Goal: Information Seeking & Learning: Learn about a topic

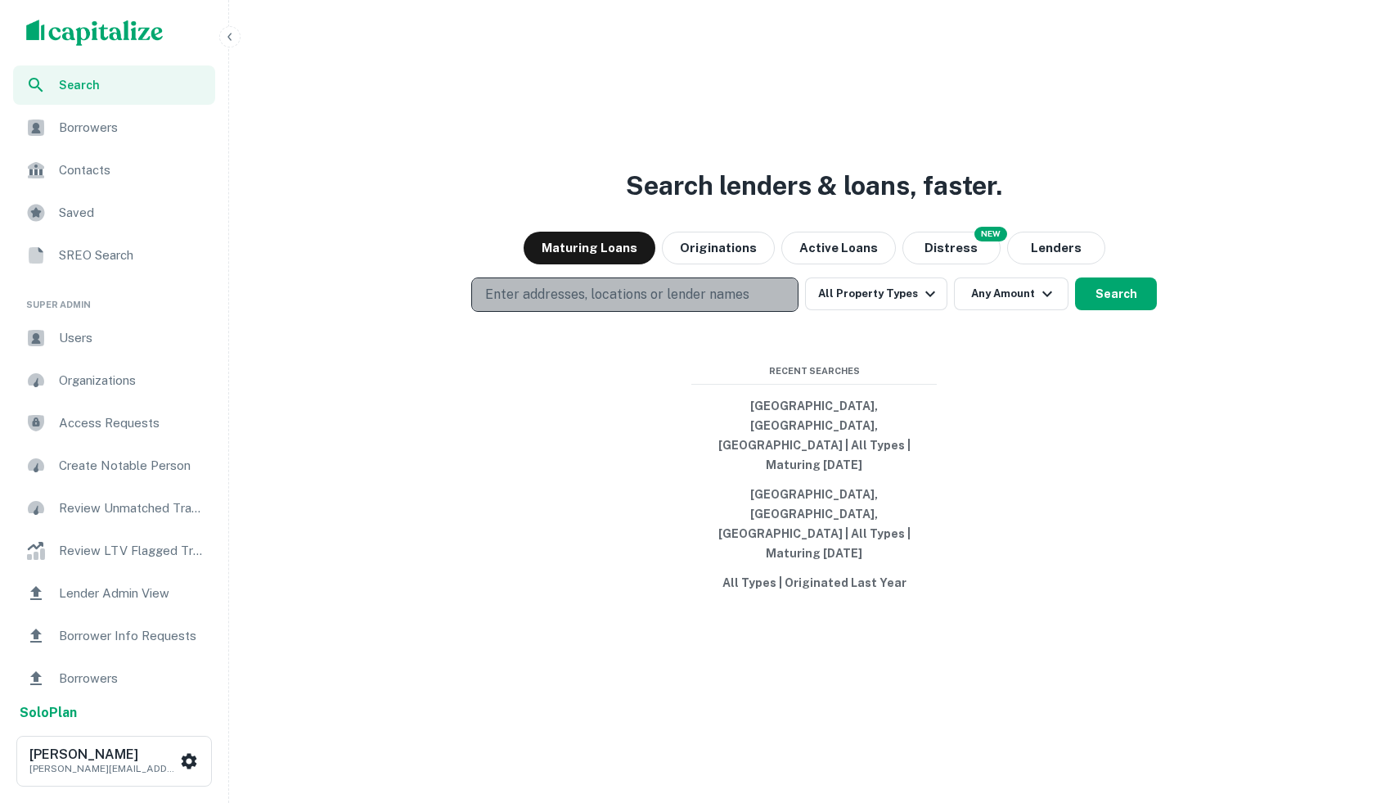
click at [655, 304] on p "Enter addresses, locations or lender names" at bounding box center [617, 295] width 264 height 20
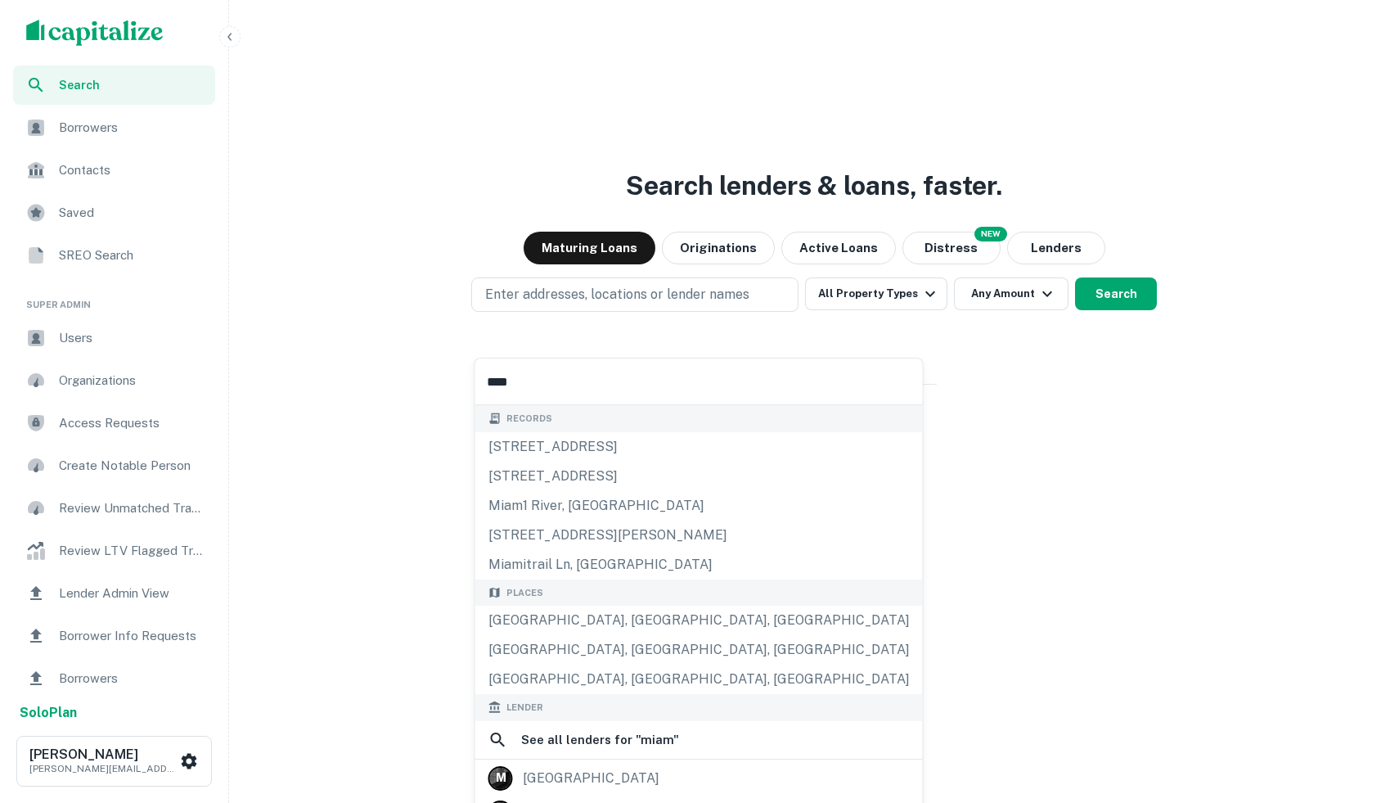
type input "*****"
click at [1145, 310] on button "Search" at bounding box center [1116, 293] width 82 height 33
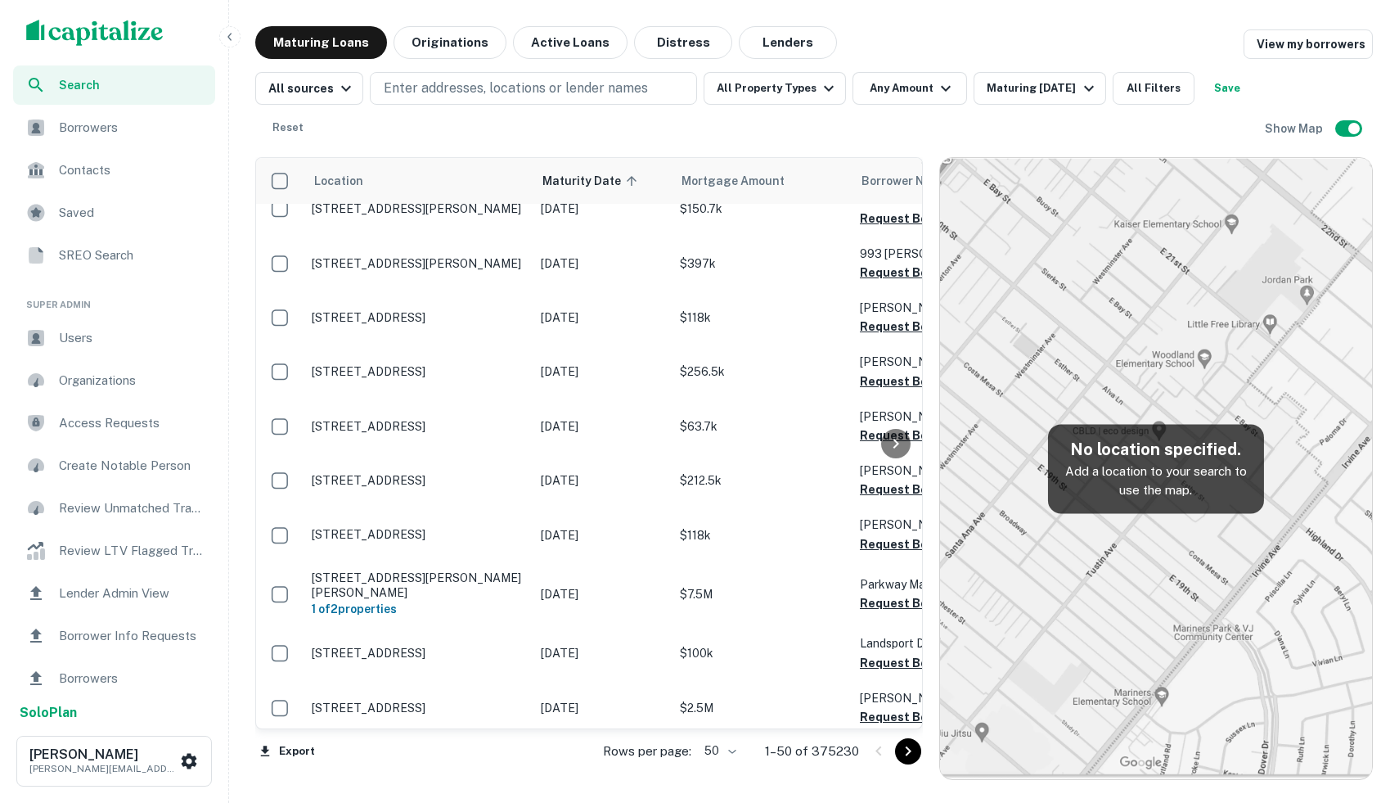
scroll to position [2466, 251]
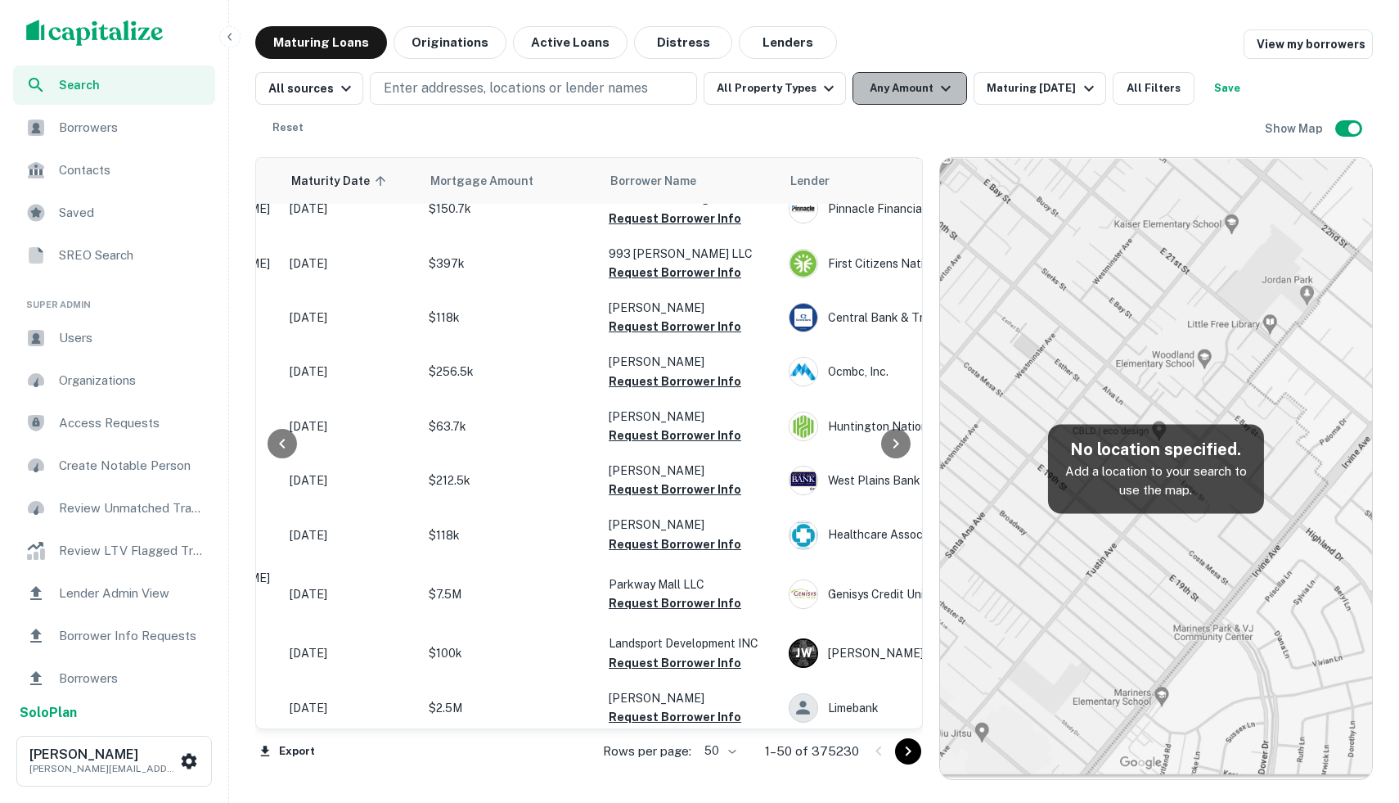
click at [903, 84] on button "Any Amount" at bounding box center [910, 88] width 115 height 33
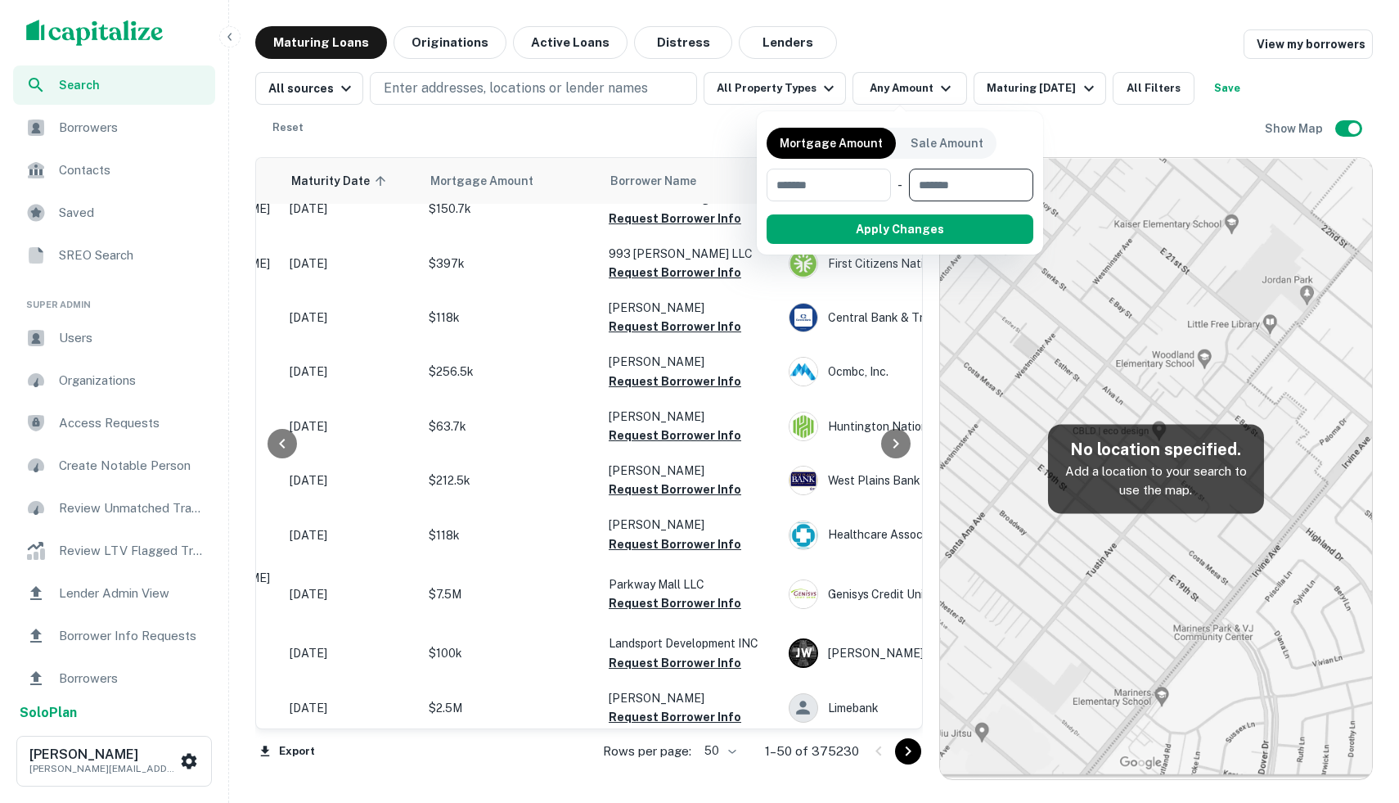
click at [973, 181] on input "number" at bounding box center [965, 185] width 113 height 33
type input "*********"
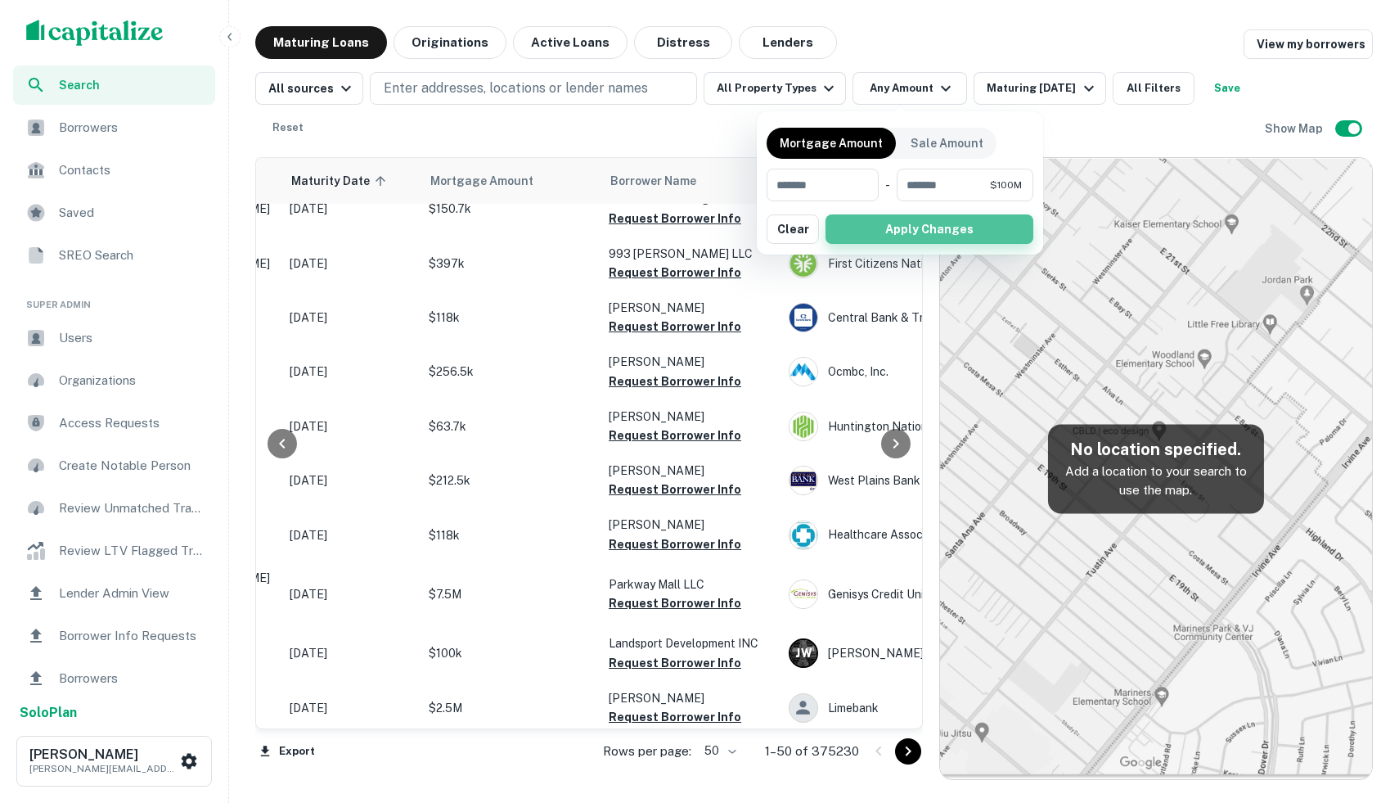
click at [932, 224] on button "Apply Changes" at bounding box center [930, 228] width 208 height 29
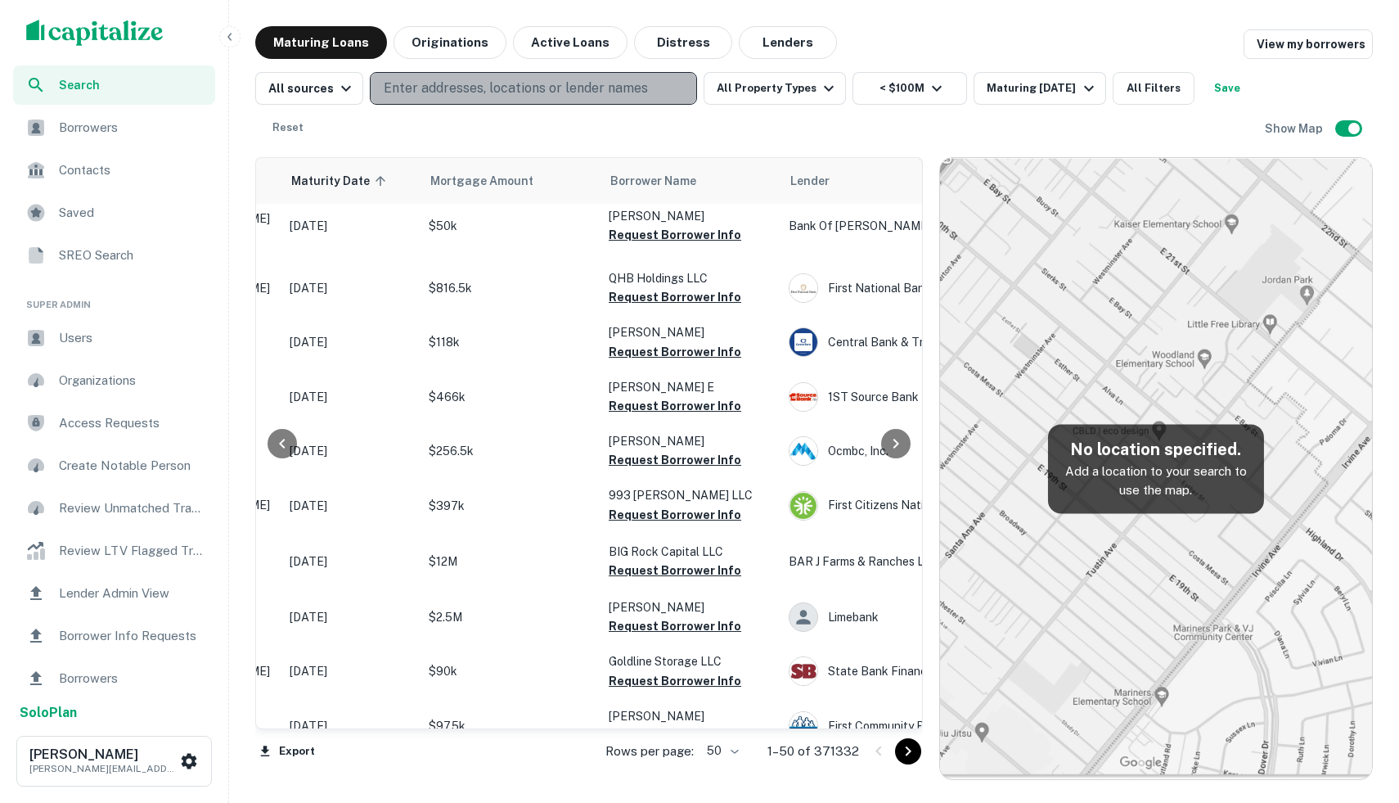
click at [461, 92] on p "Enter addresses, locations or lender names" at bounding box center [516, 89] width 264 height 20
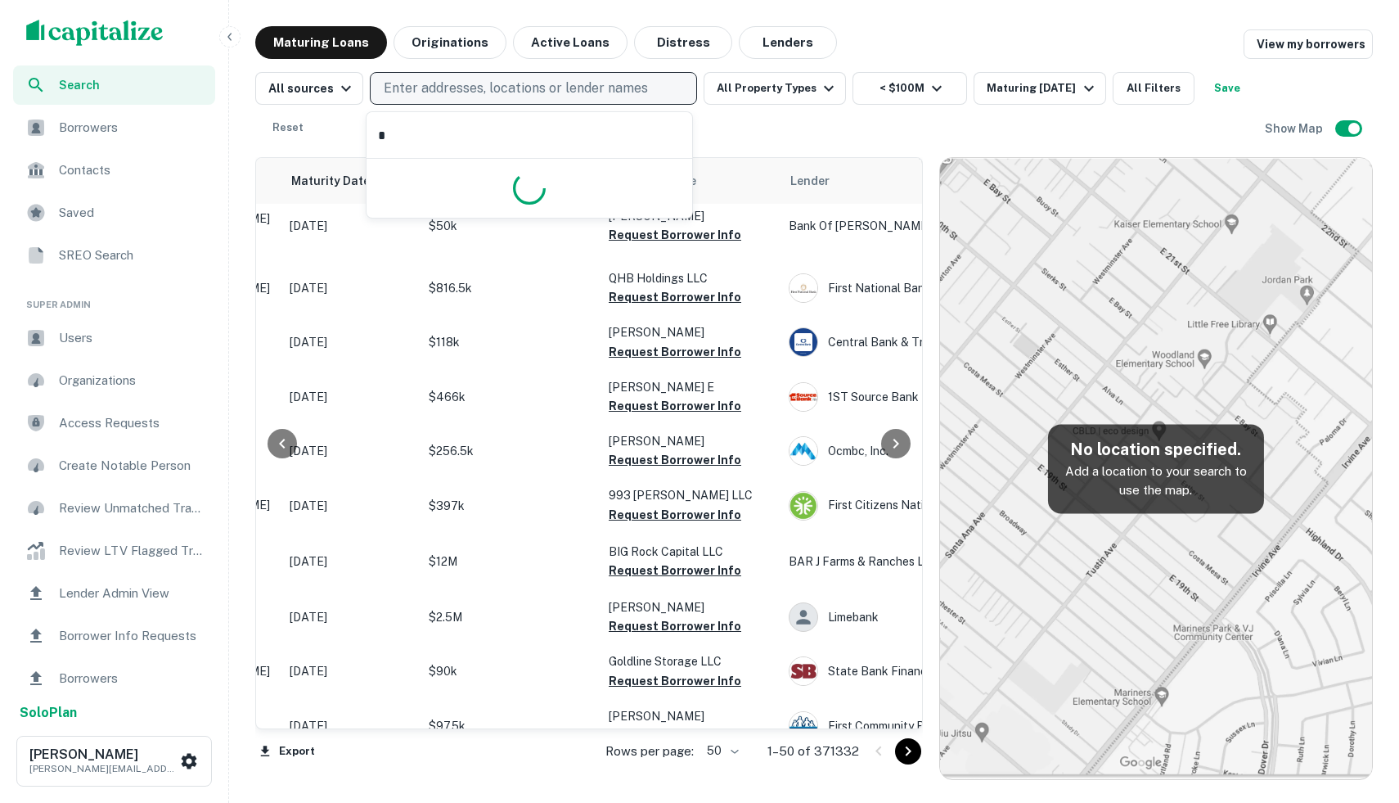
type input "**"
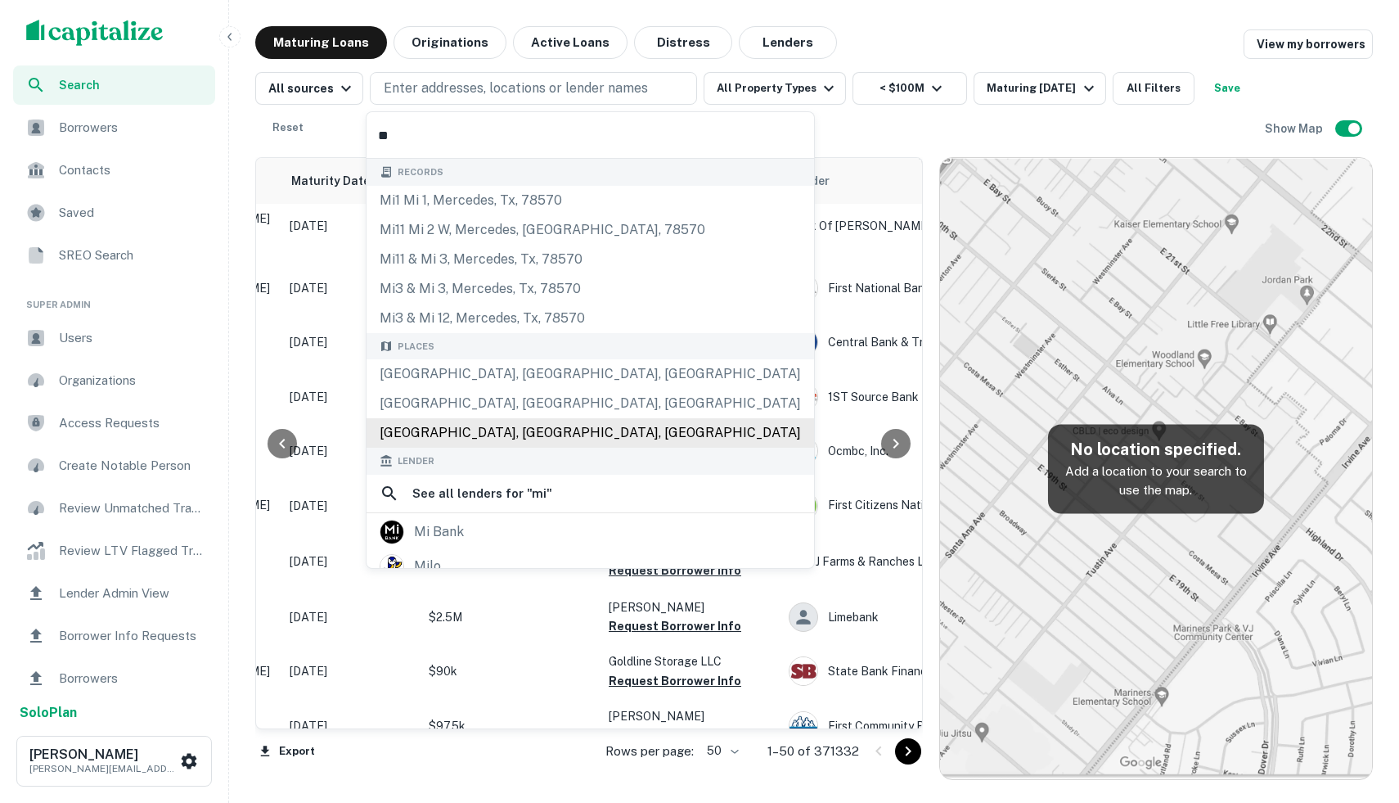
click at [451, 425] on div "[GEOGRAPHIC_DATA], [GEOGRAPHIC_DATA], [GEOGRAPHIC_DATA]" at bounding box center [591, 432] width 448 height 29
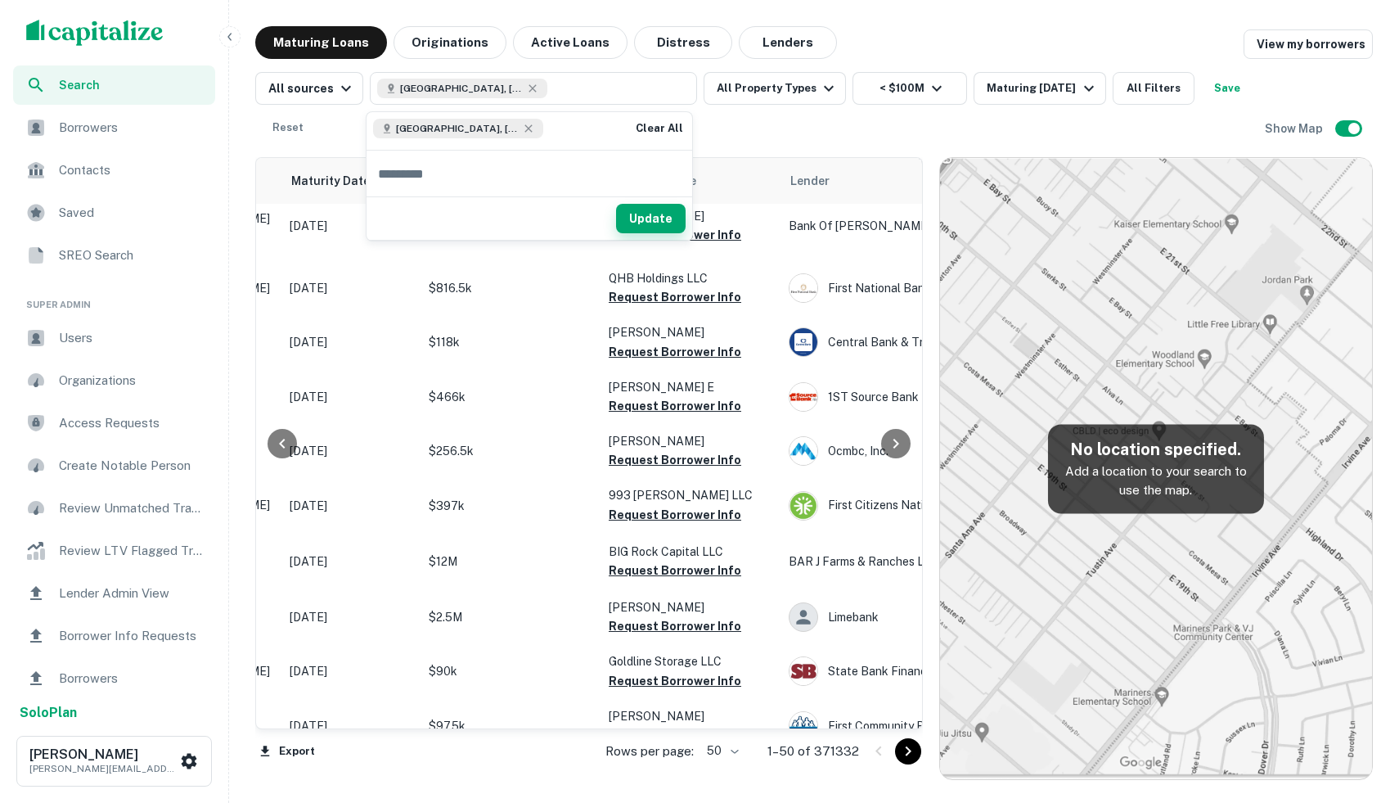
click at [658, 215] on button "Update" at bounding box center [651, 218] width 70 height 29
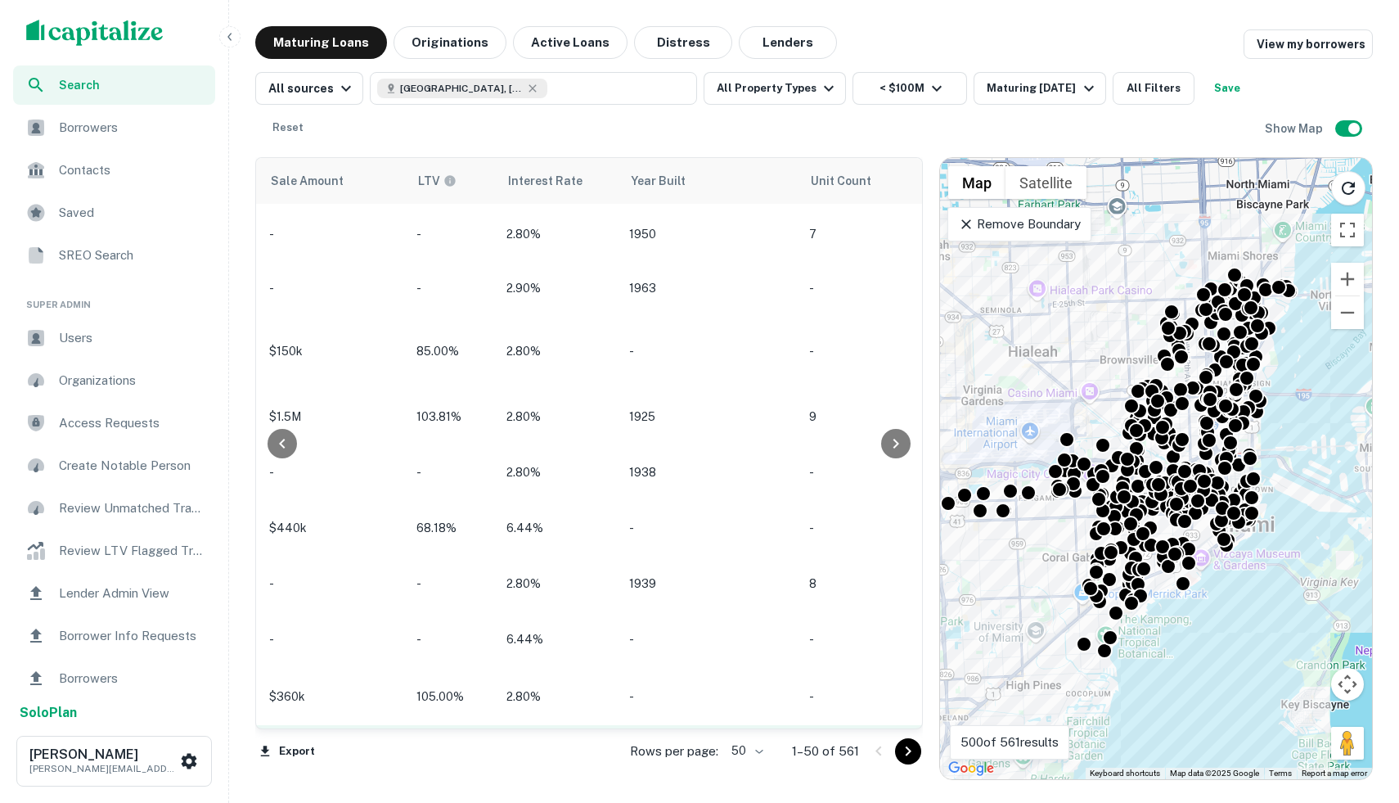
scroll to position [2299, 1662]
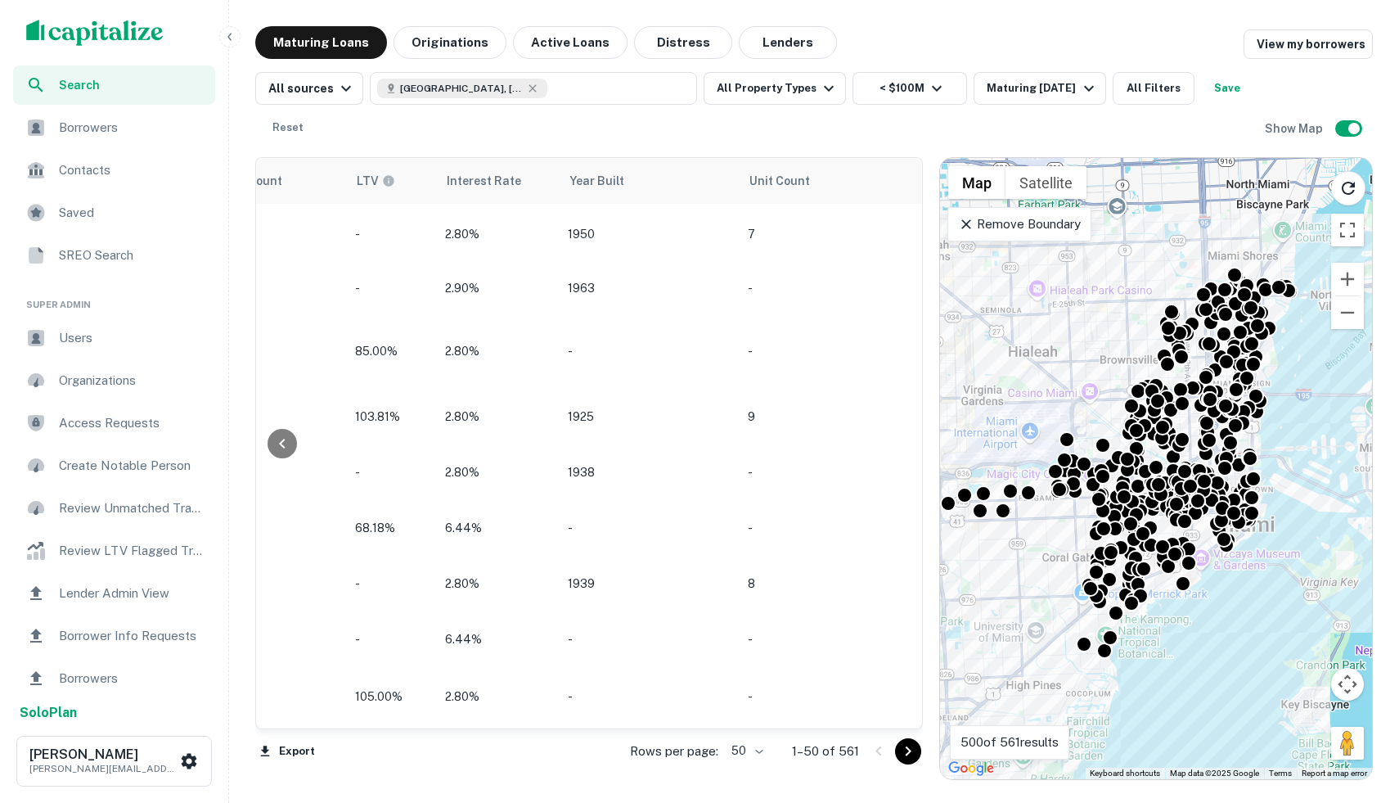
click at [910, 748] on icon "Go to next page" at bounding box center [908, 751] width 20 height 20
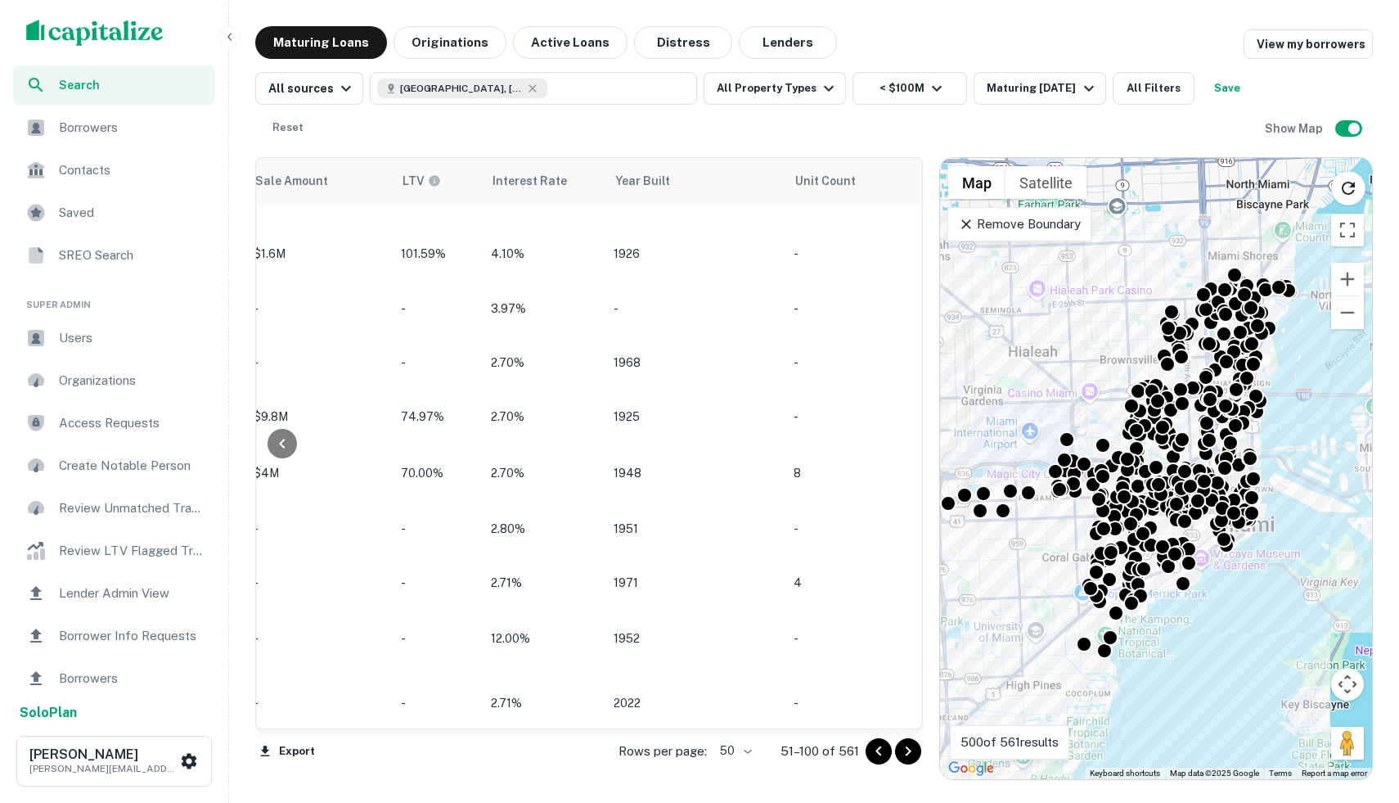
scroll to position [2275, 1581]
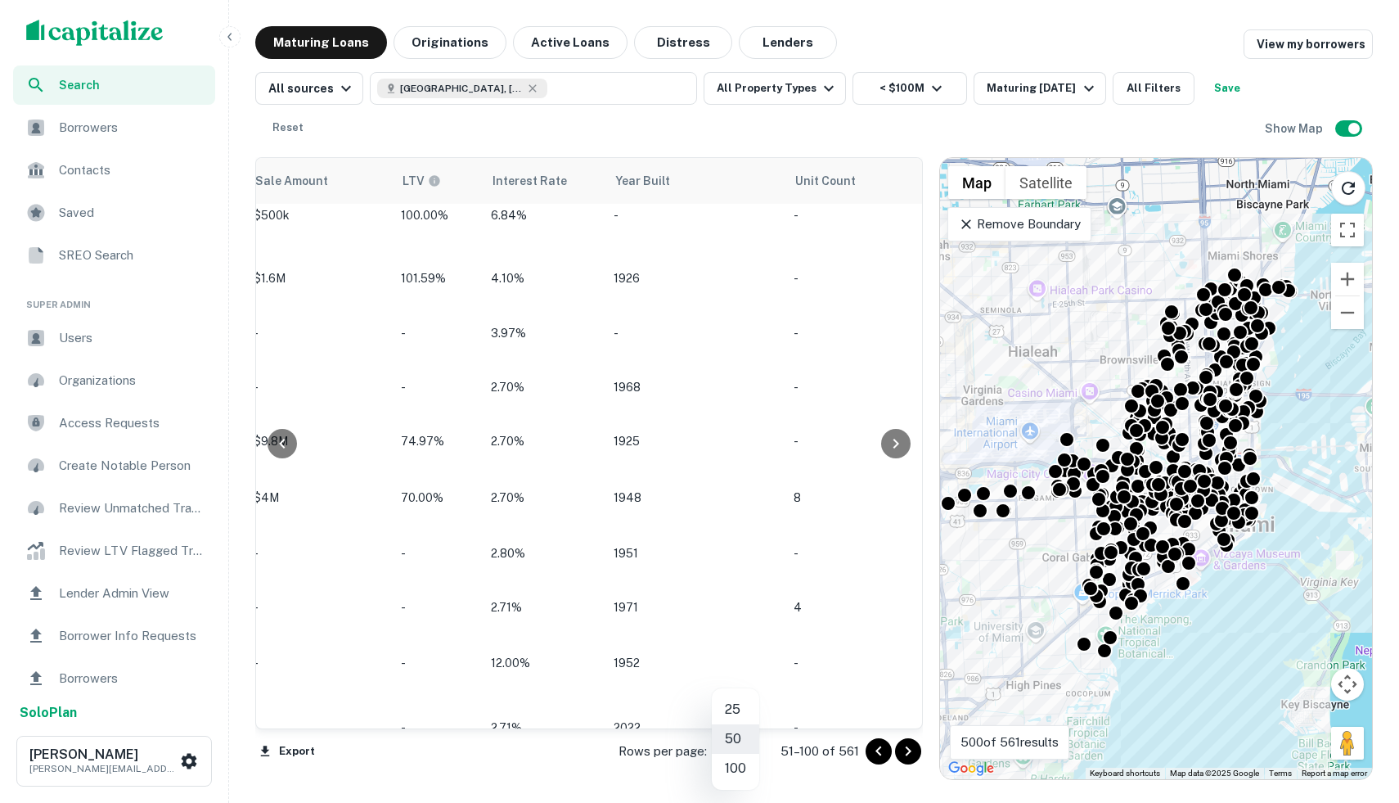
click at [744, 759] on body "Search Borrowers Contacts Saved SREO Search Super Admin Users Organizations Acc…" at bounding box center [699, 401] width 1399 height 803
click at [744, 768] on li "100" at bounding box center [735, 768] width 47 height 29
type input "***"
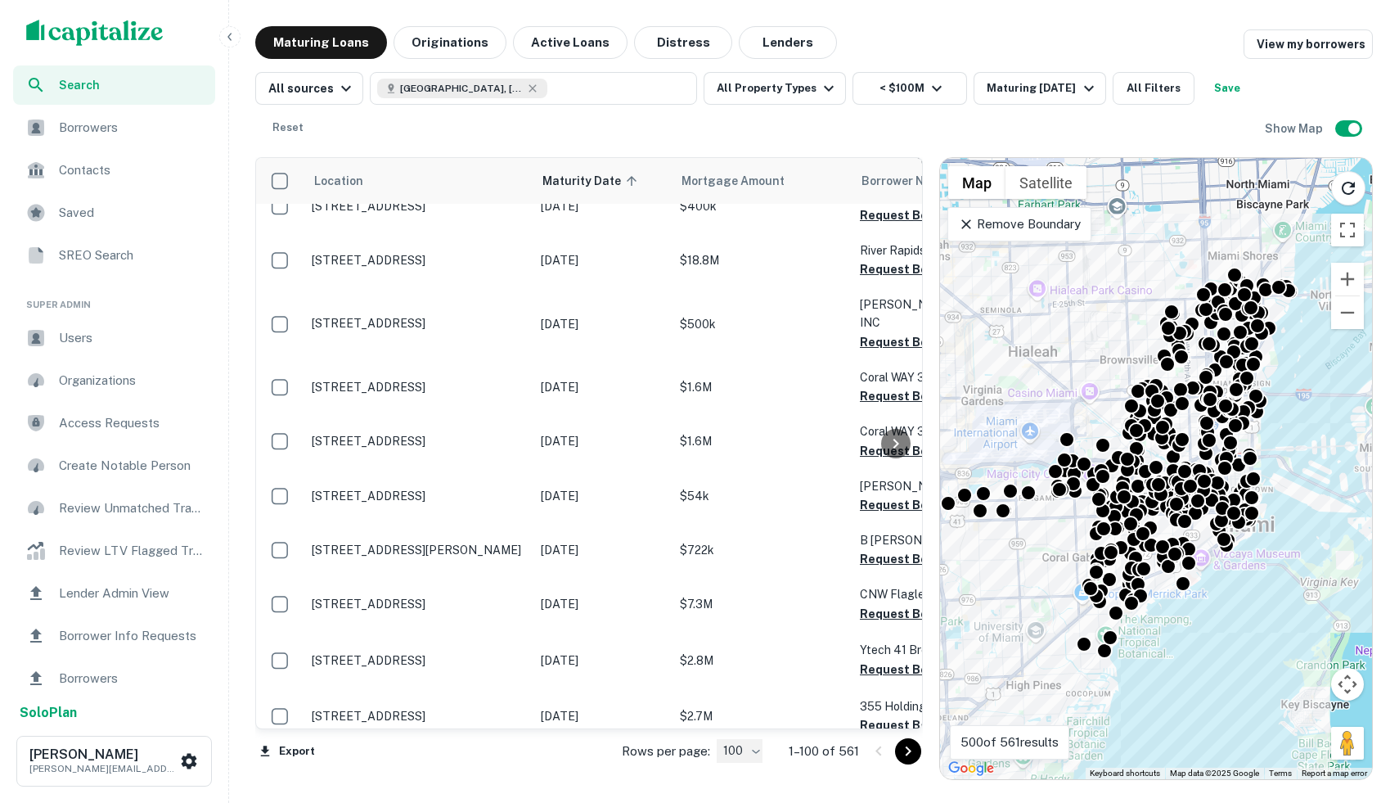
scroll to position [5098, 0]
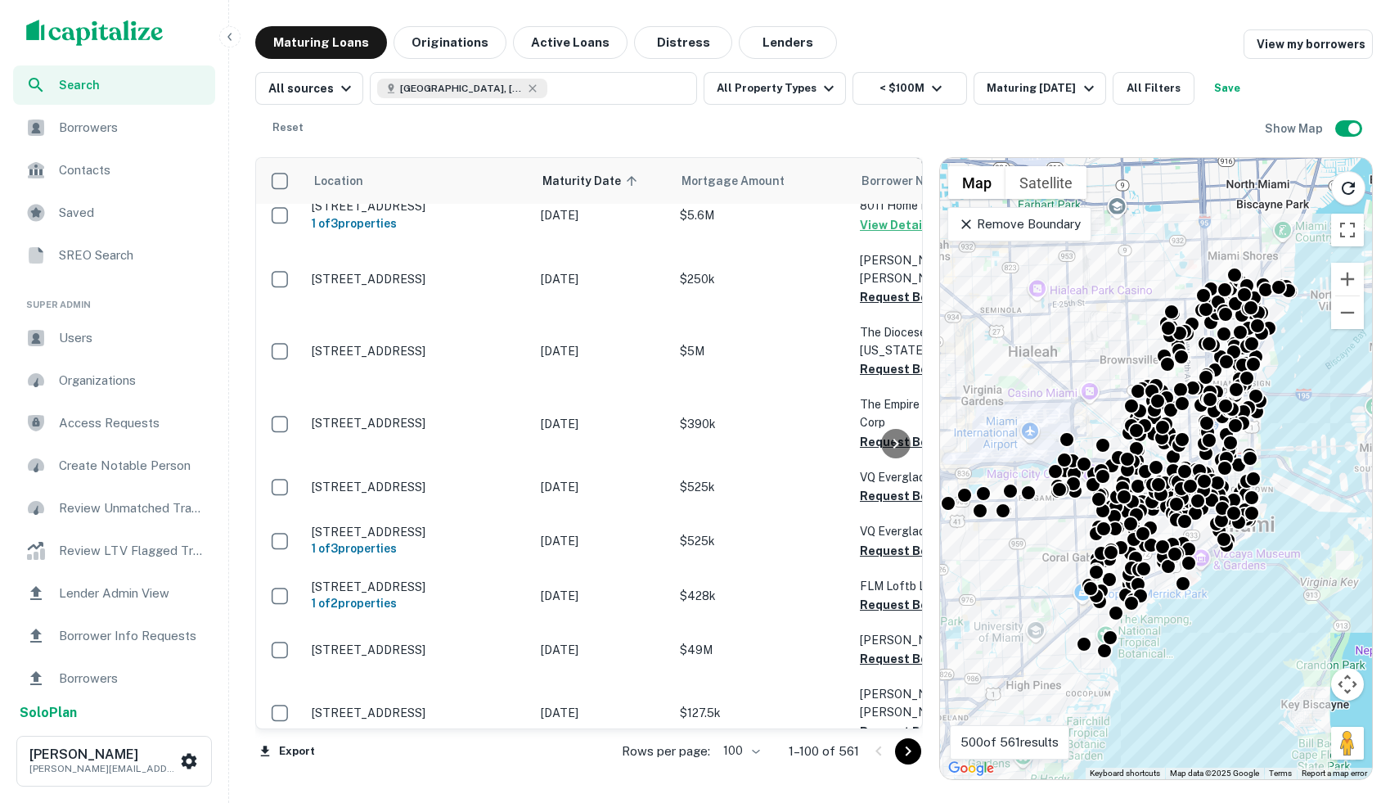
scroll to position [1941, 0]
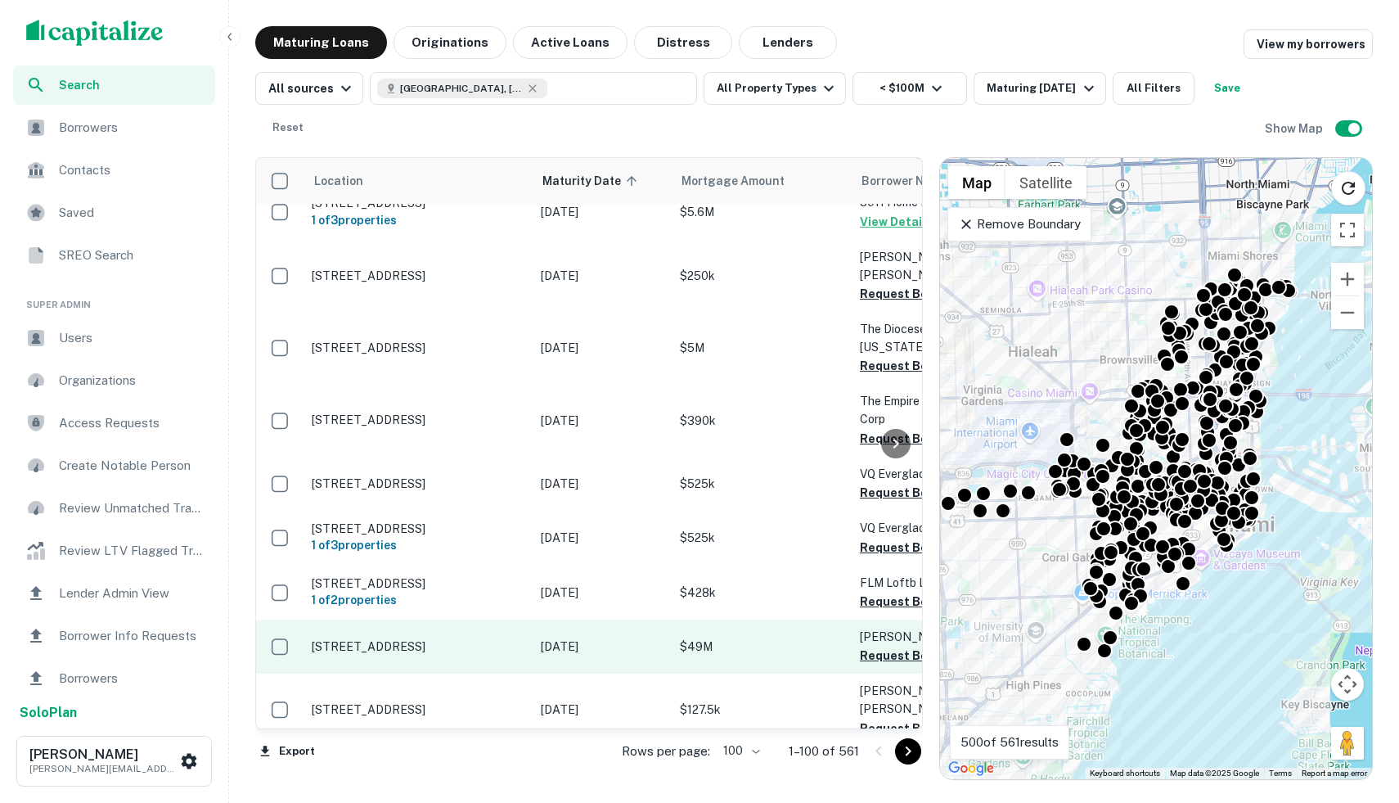
click at [734, 619] on td "$49M" at bounding box center [762, 646] width 180 height 54
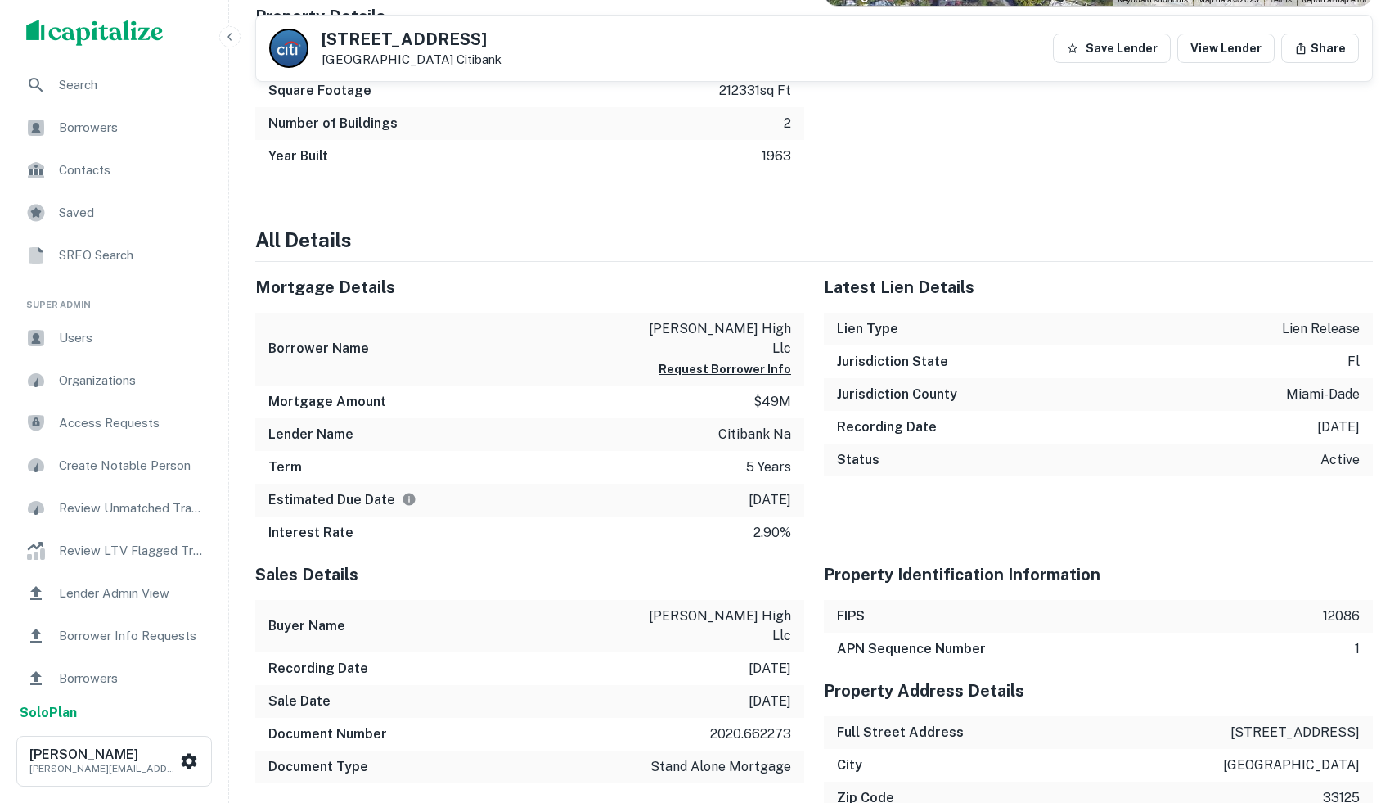
scroll to position [1355, 0]
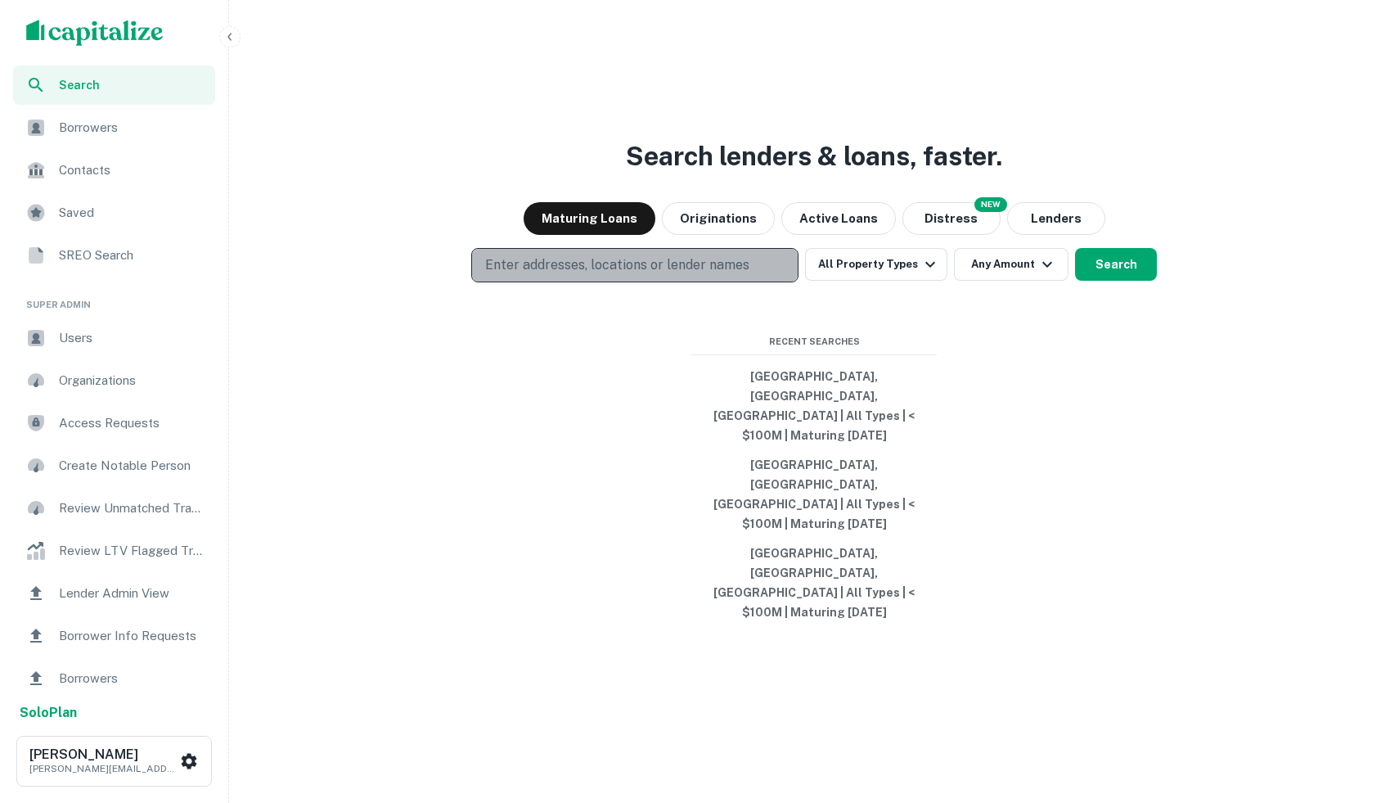
click at [630, 275] on p "Enter addresses, locations or lender names" at bounding box center [617, 265] width 264 height 20
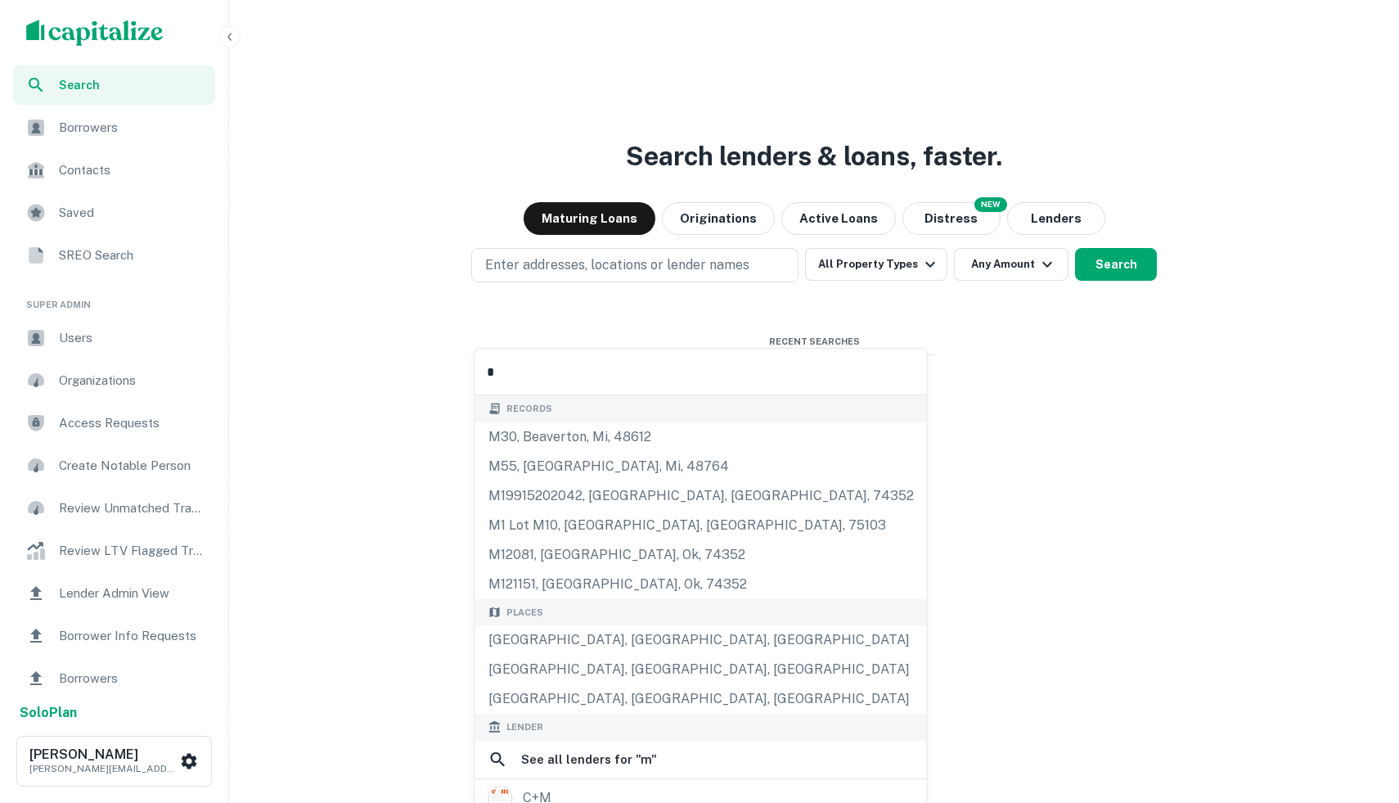
type input "*****"
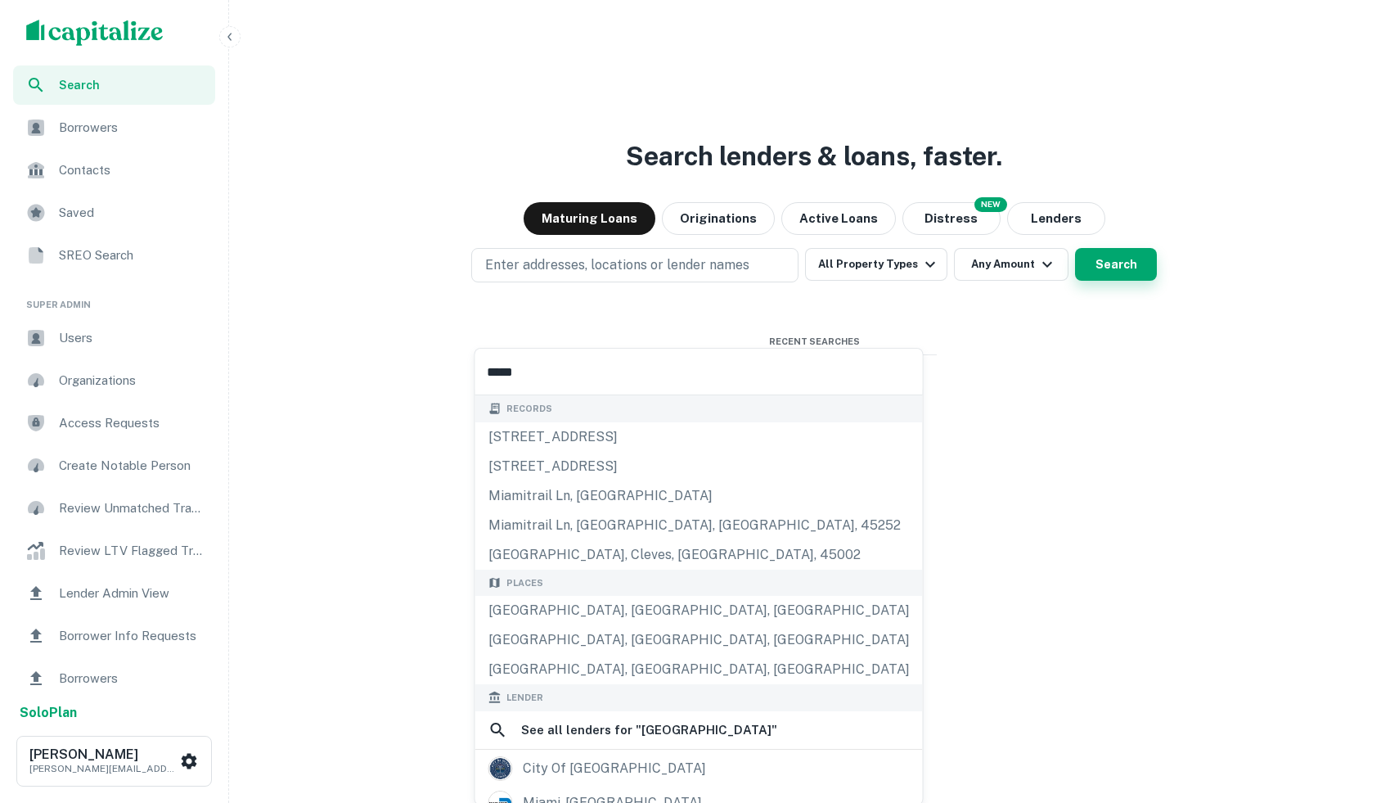
click at [1123, 281] on button "Search" at bounding box center [1116, 264] width 82 height 33
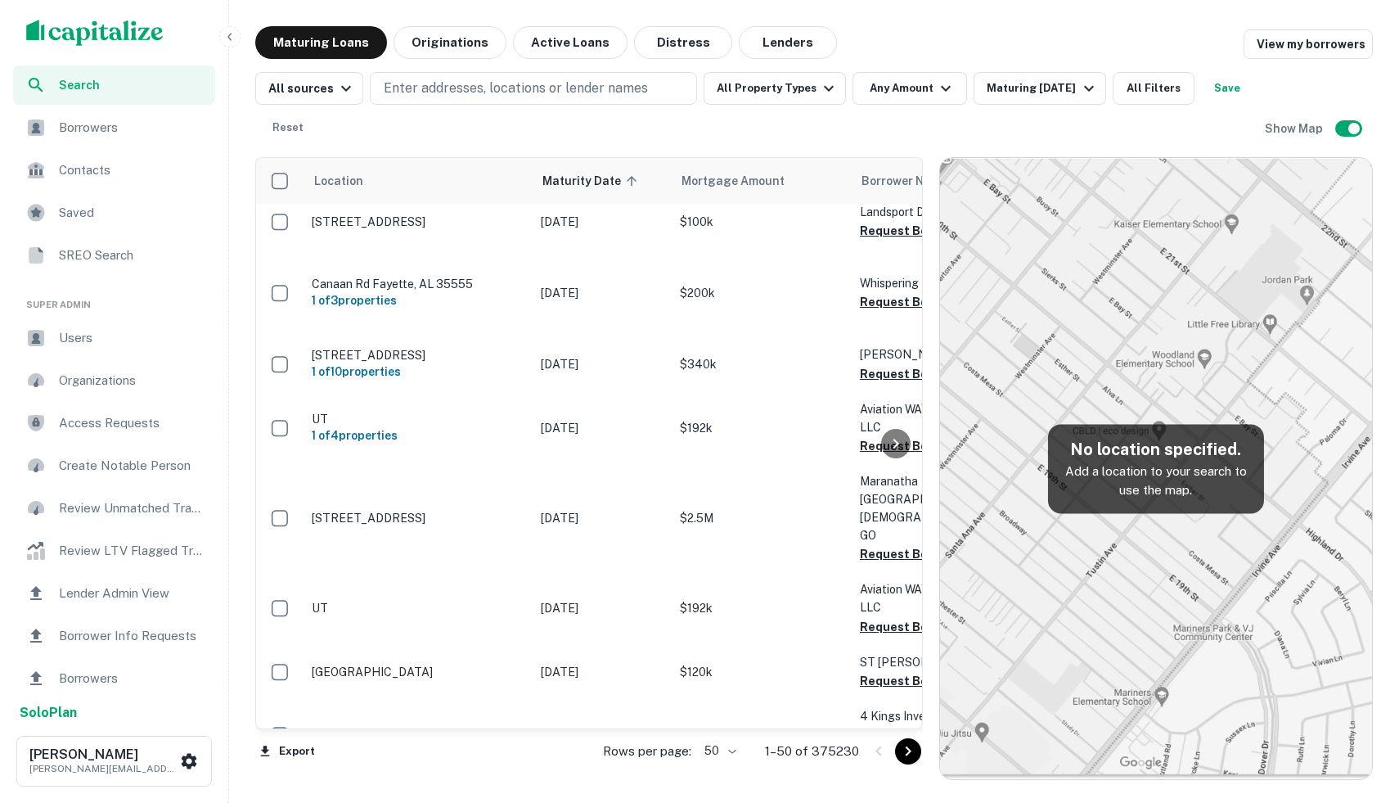
scroll to position [2472, 0]
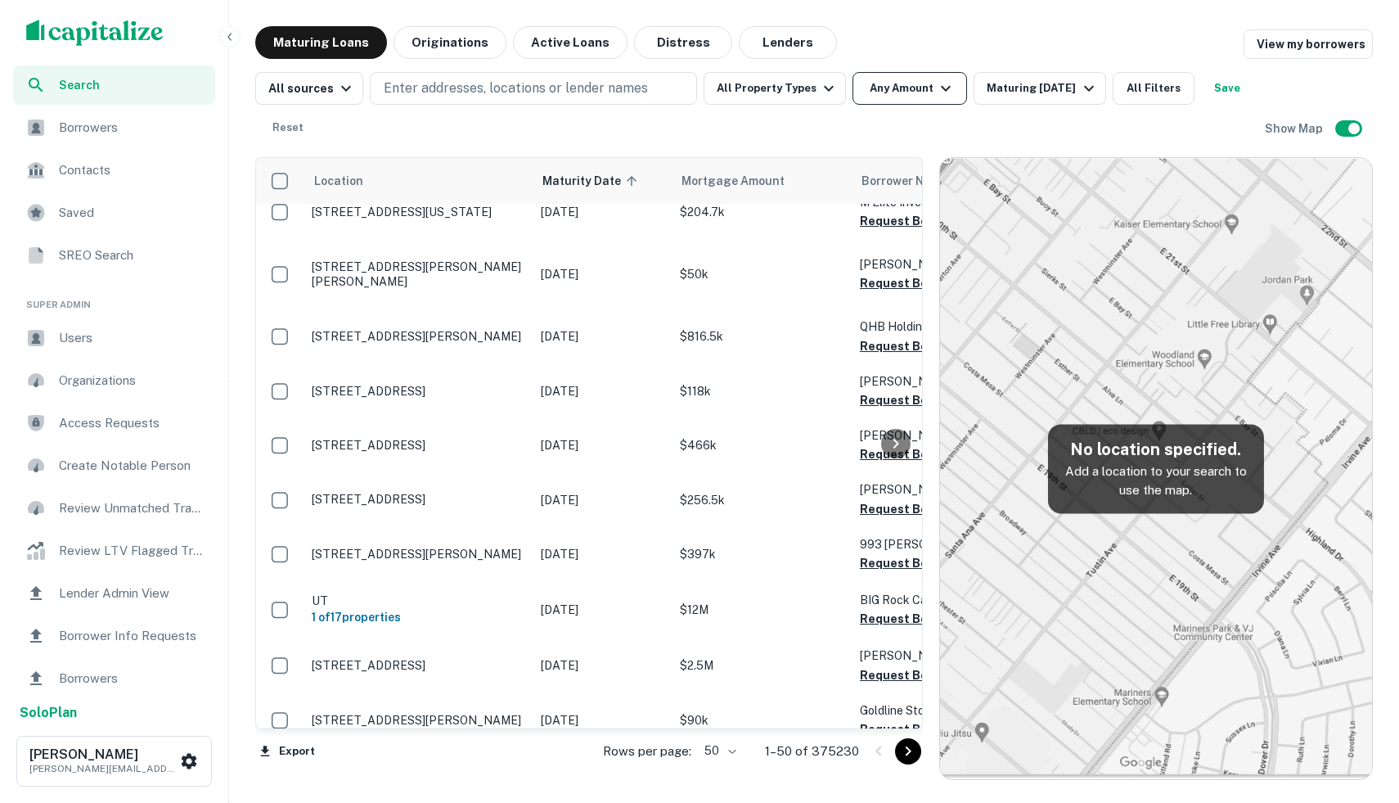
click at [954, 102] on button "Any Amount" at bounding box center [910, 88] width 115 height 33
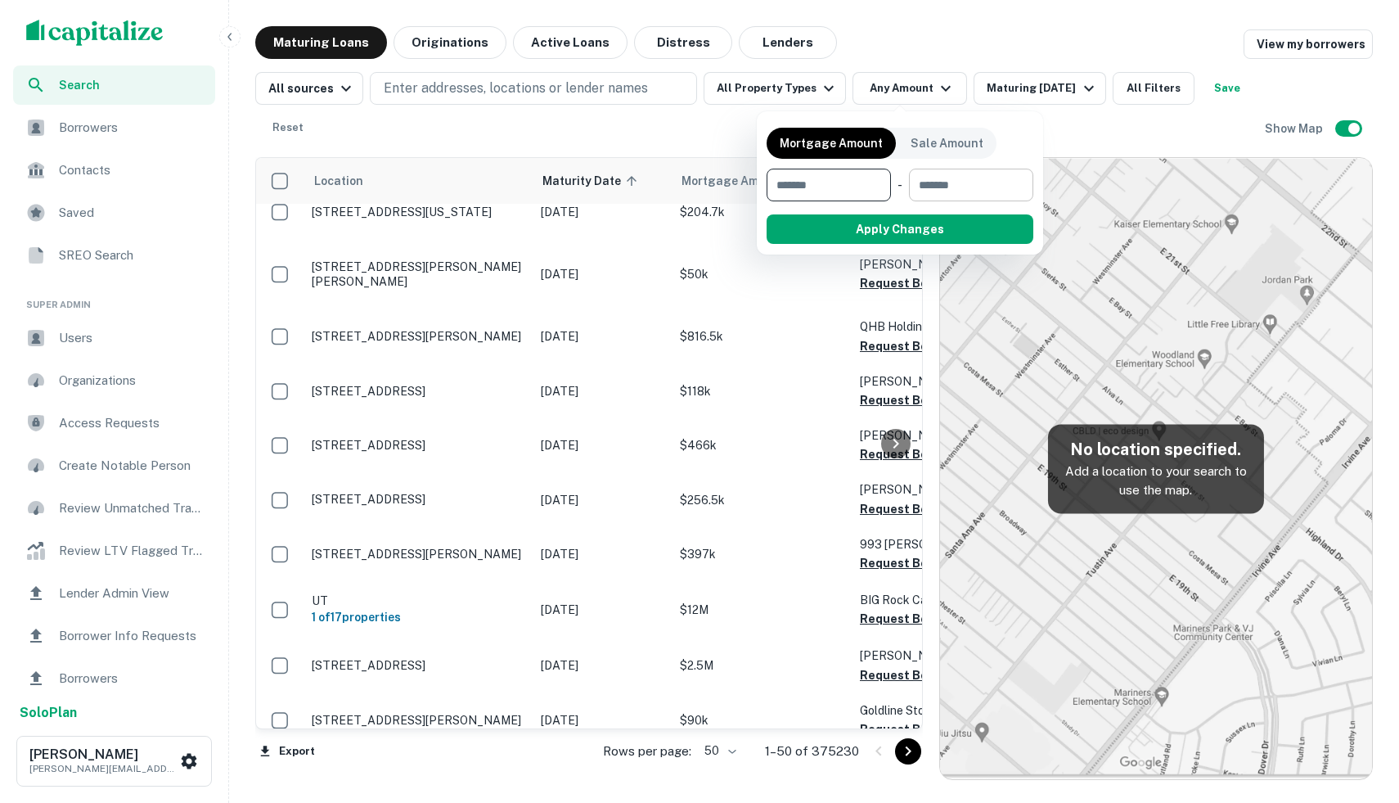
click at [925, 187] on input "number" at bounding box center [965, 185] width 113 height 33
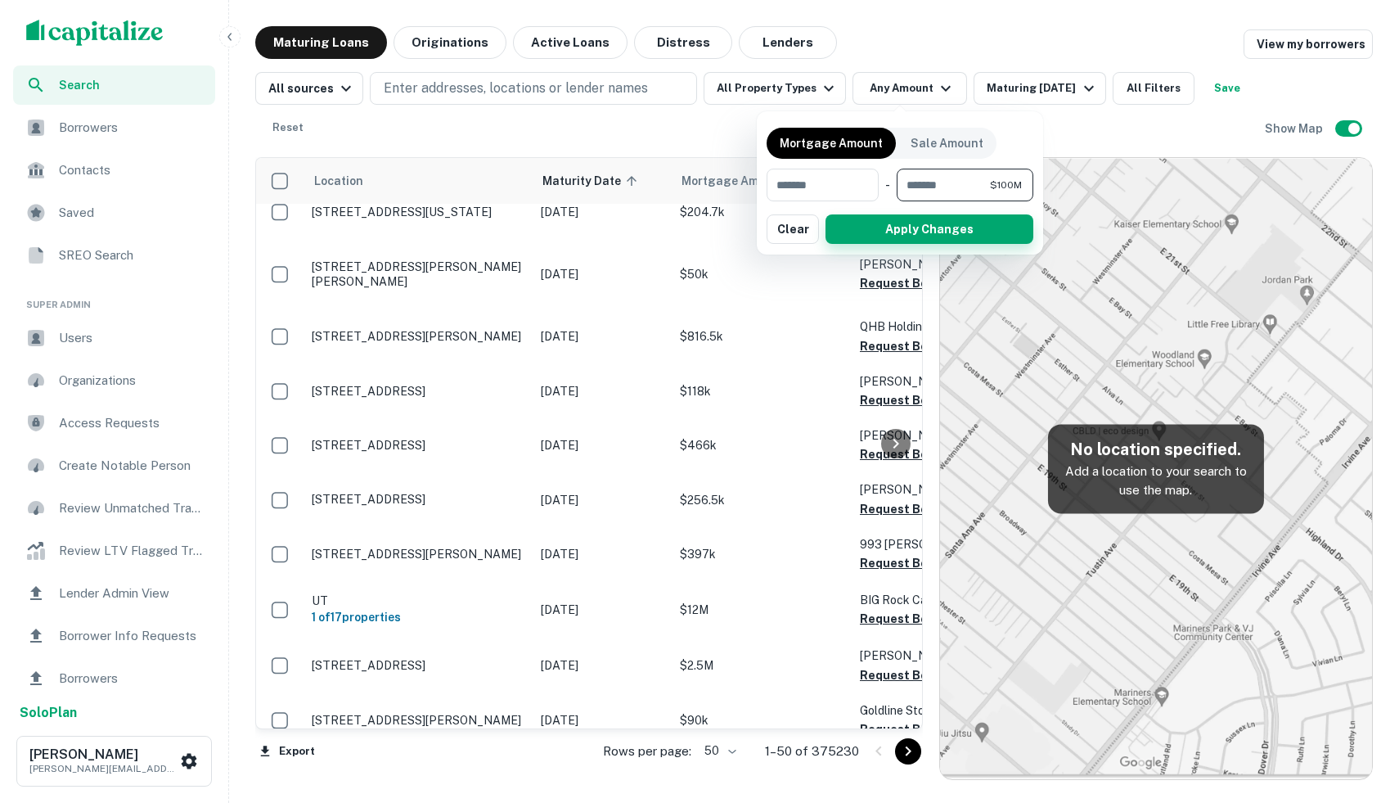
type input "*********"
click at [910, 227] on button "Apply Changes" at bounding box center [930, 228] width 208 height 29
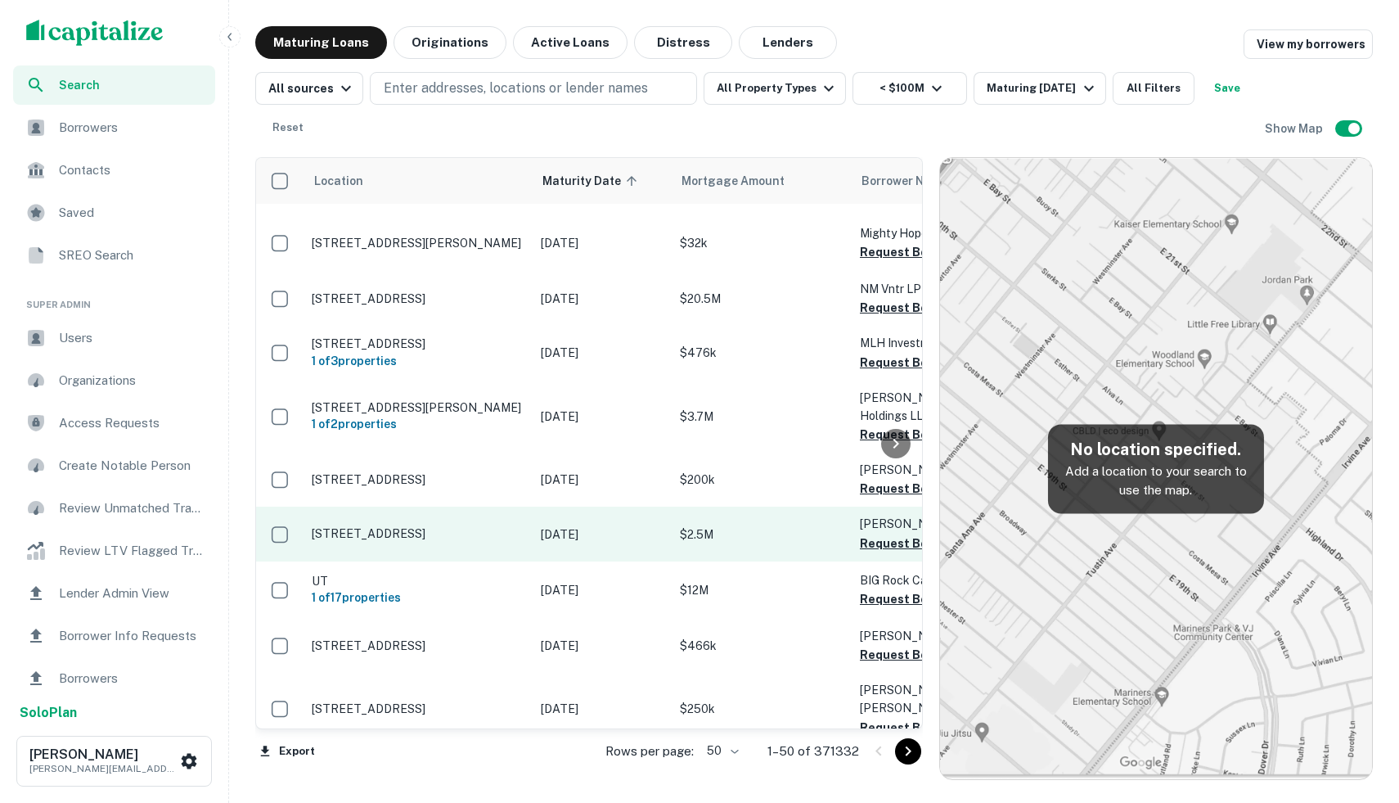
scroll to position [2453, 0]
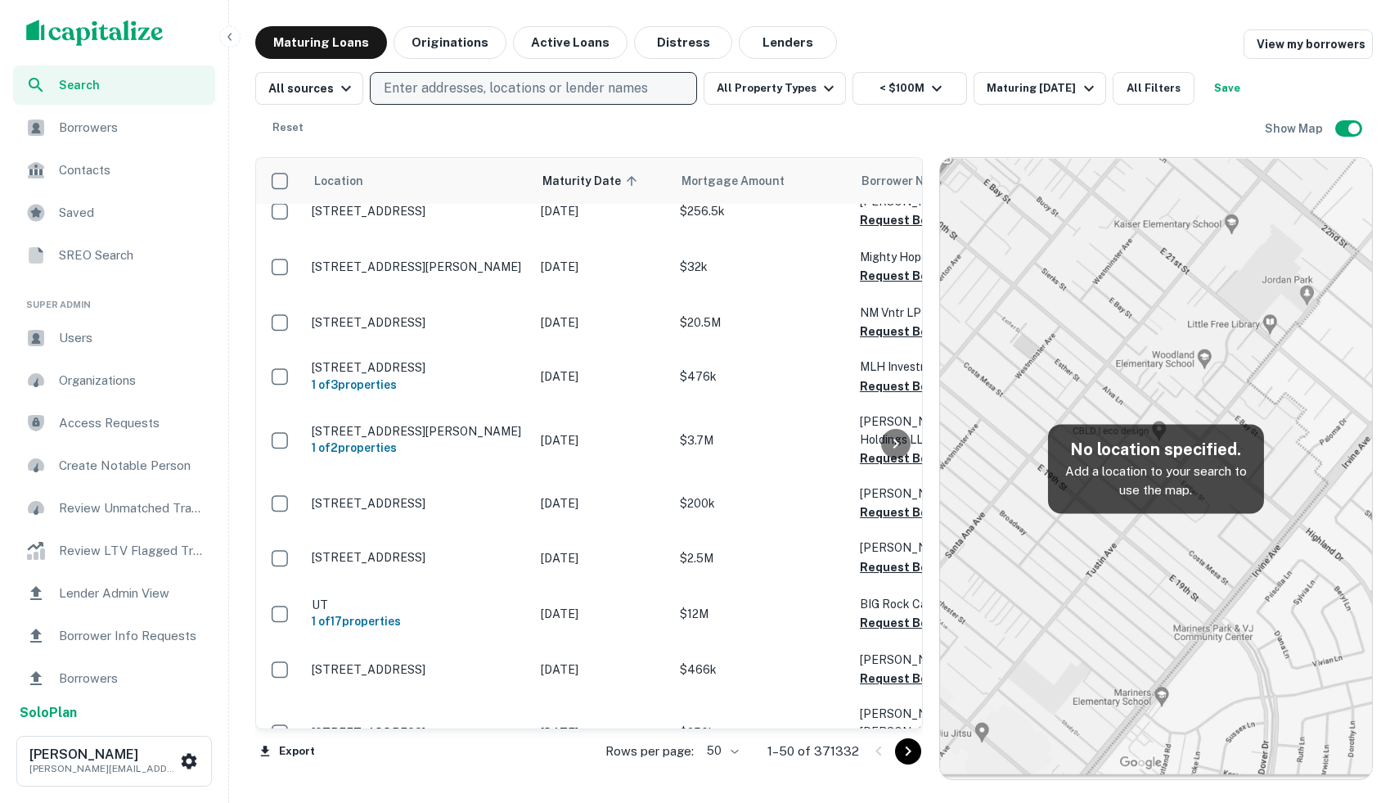
click at [478, 88] on p "Enter addresses, locations or lender names" at bounding box center [516, 89] width 264 height 20
type input "**"
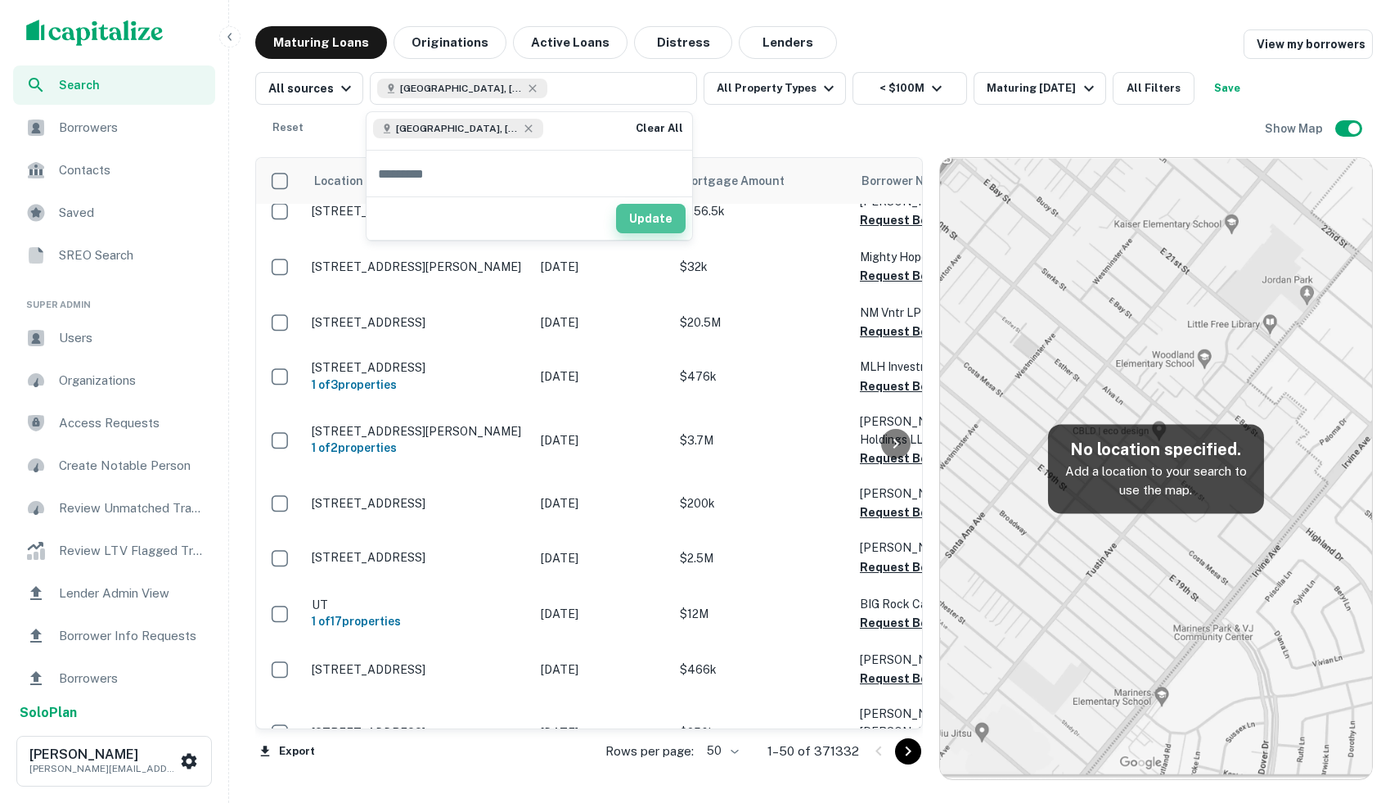
click at [660, 214] on button "Update" at bounding box center [651, 218] width 70 height 29
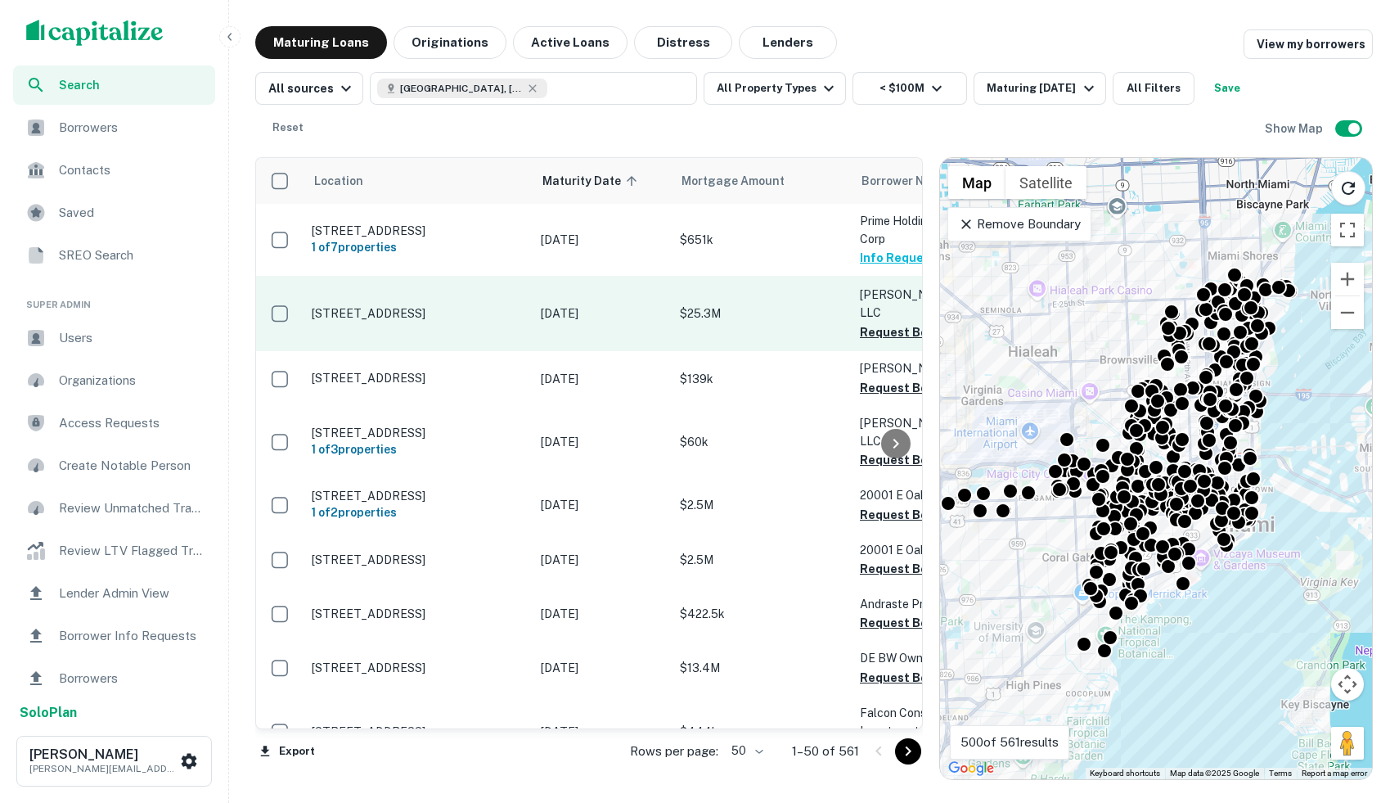
click at [722, 331] on td "$25.3M" at bounding box center [762, 313] width 180 height 75
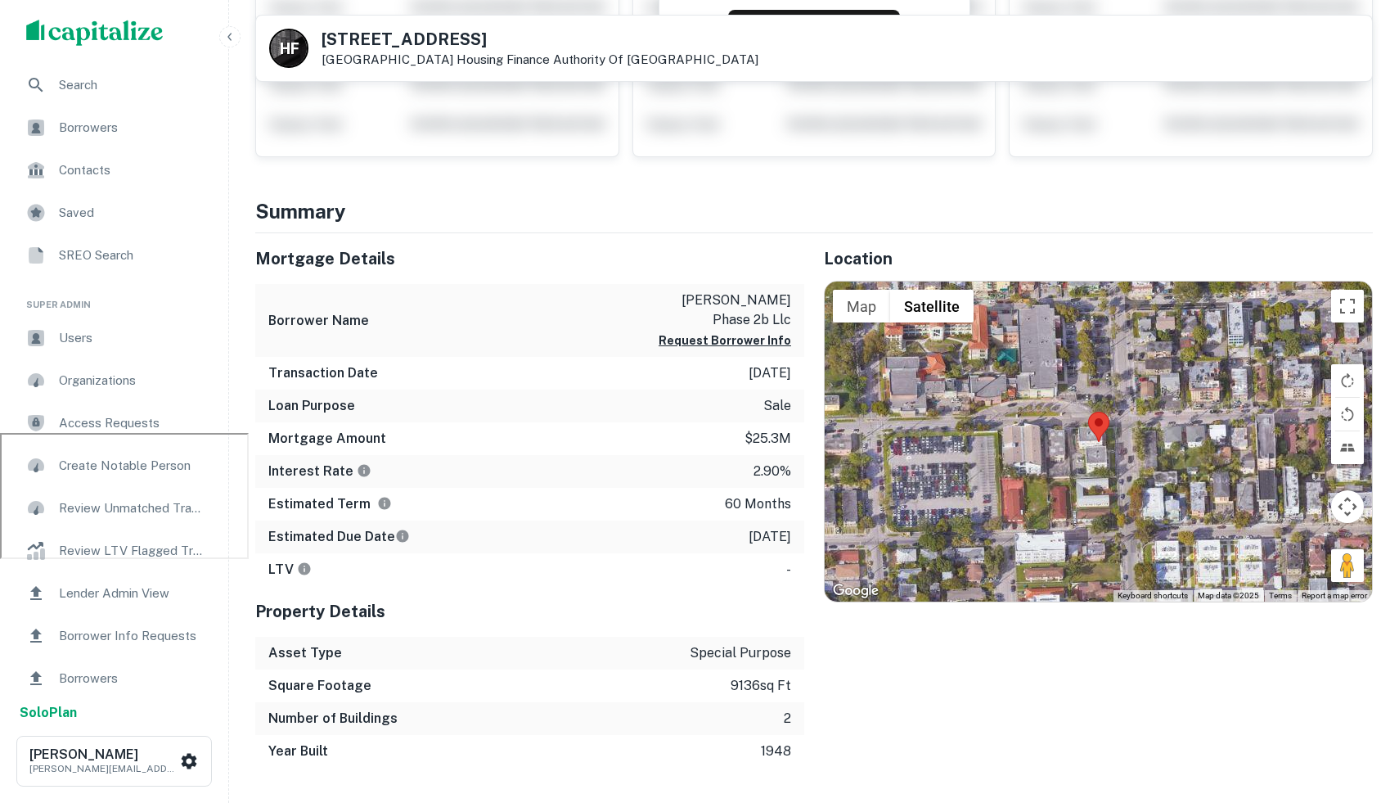
scroll to position [485, 0]
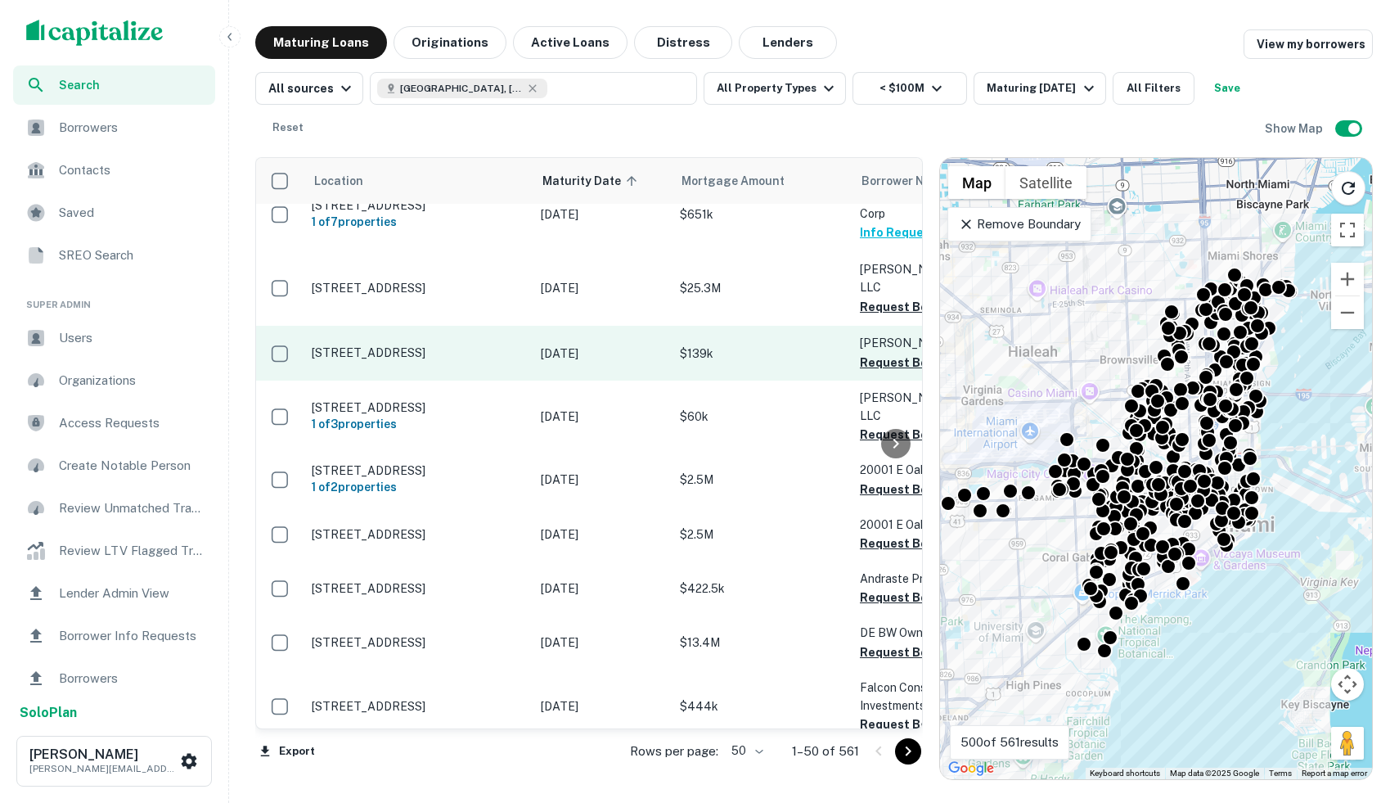
scroll to position [30, 0]
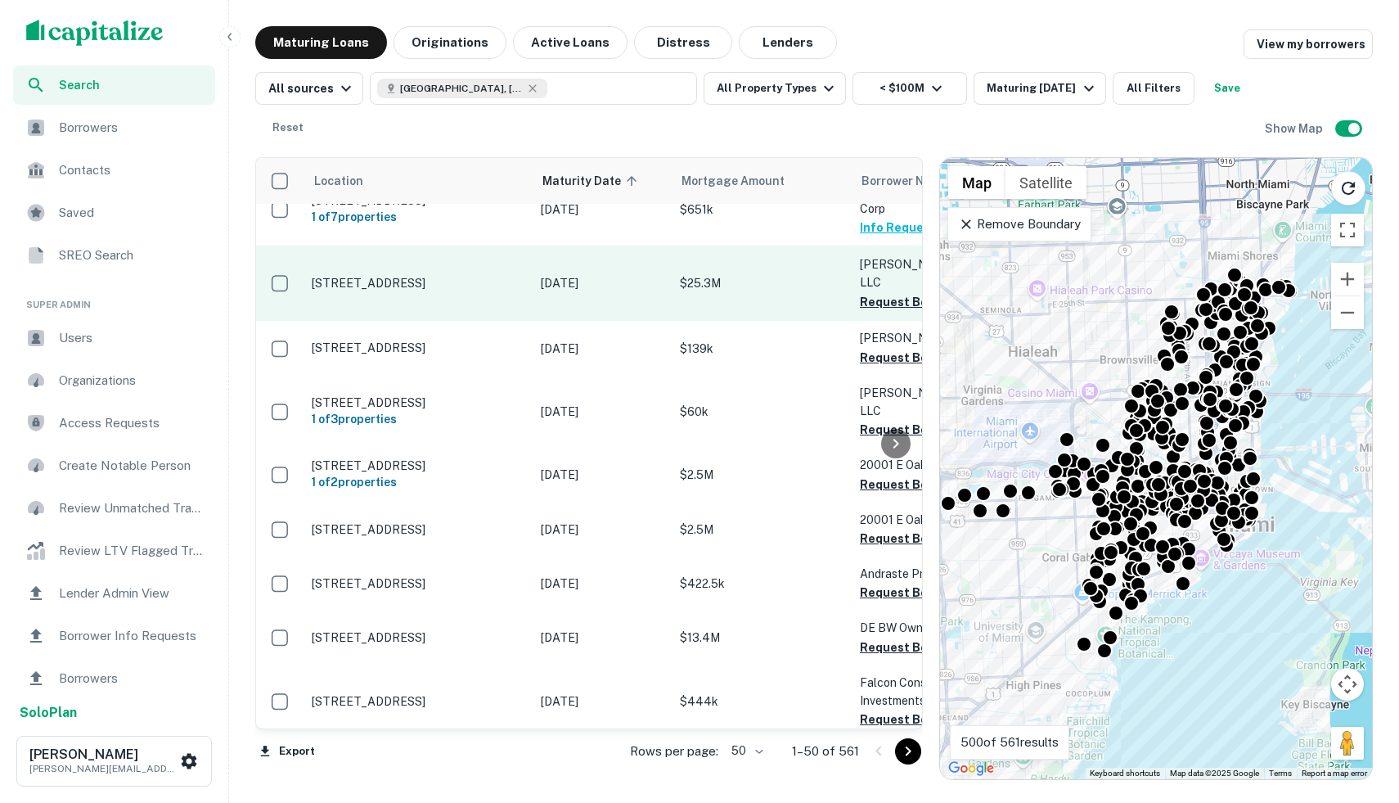
click at [647, 290] on td "[DATE]" at bounding box center [602, 282] width 139 height 75
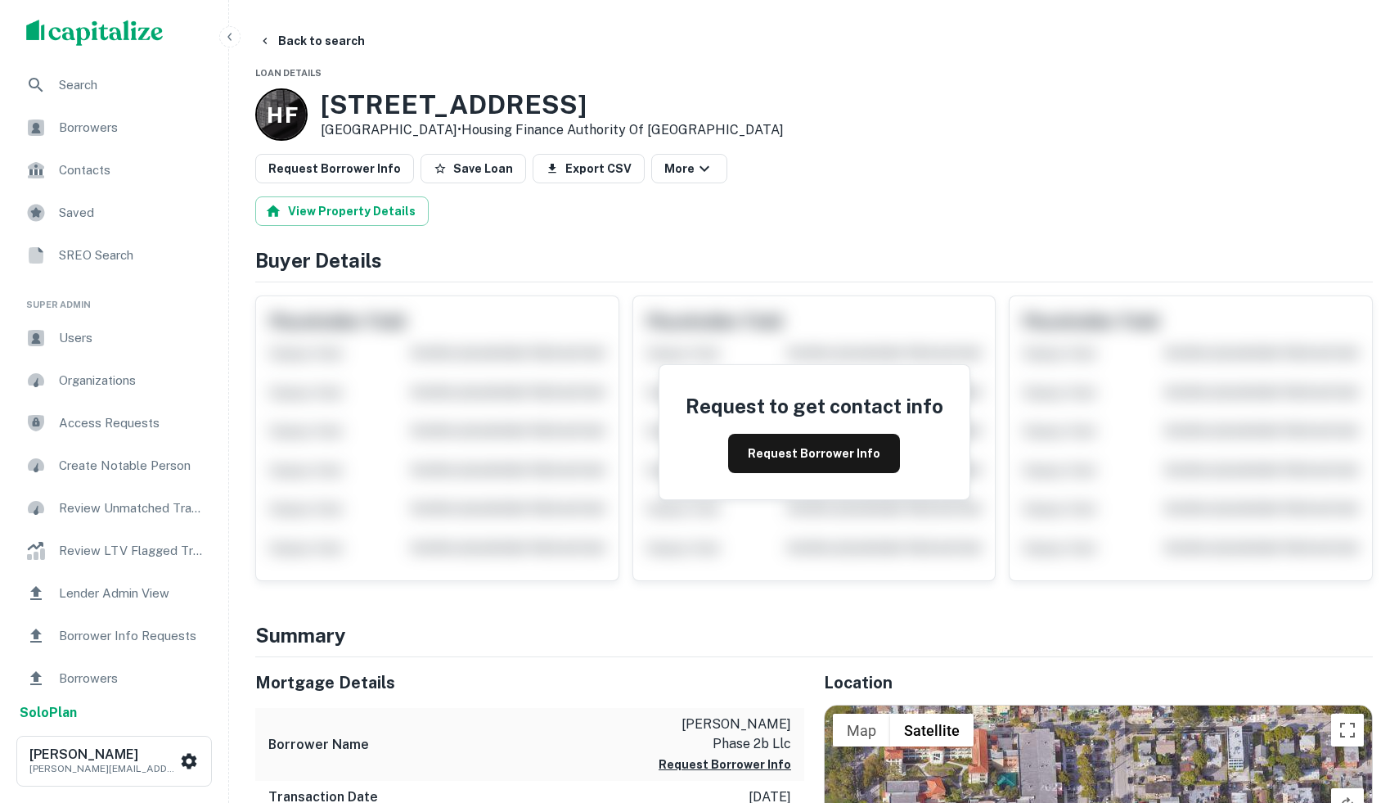
scroll to position [393, 0]
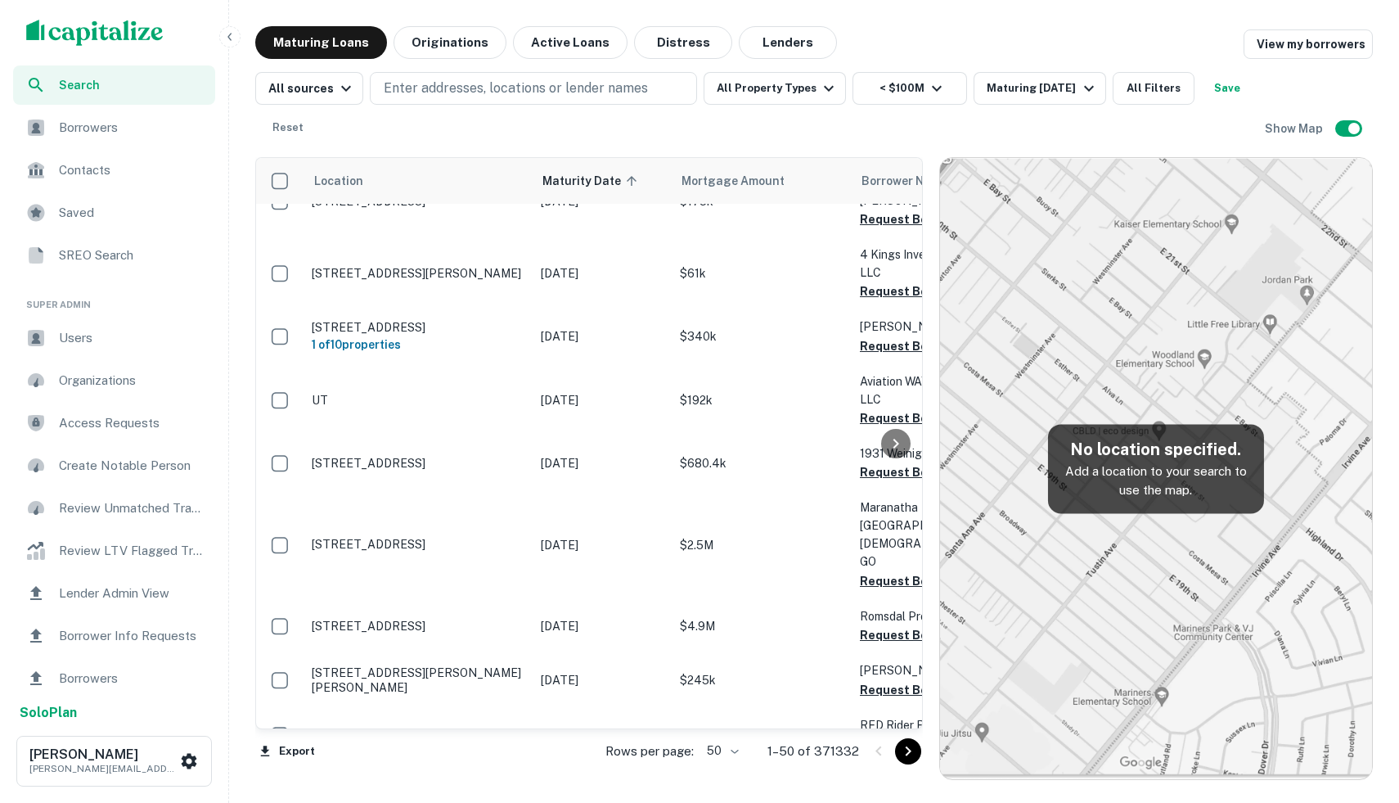
scroll to position [290, 0]
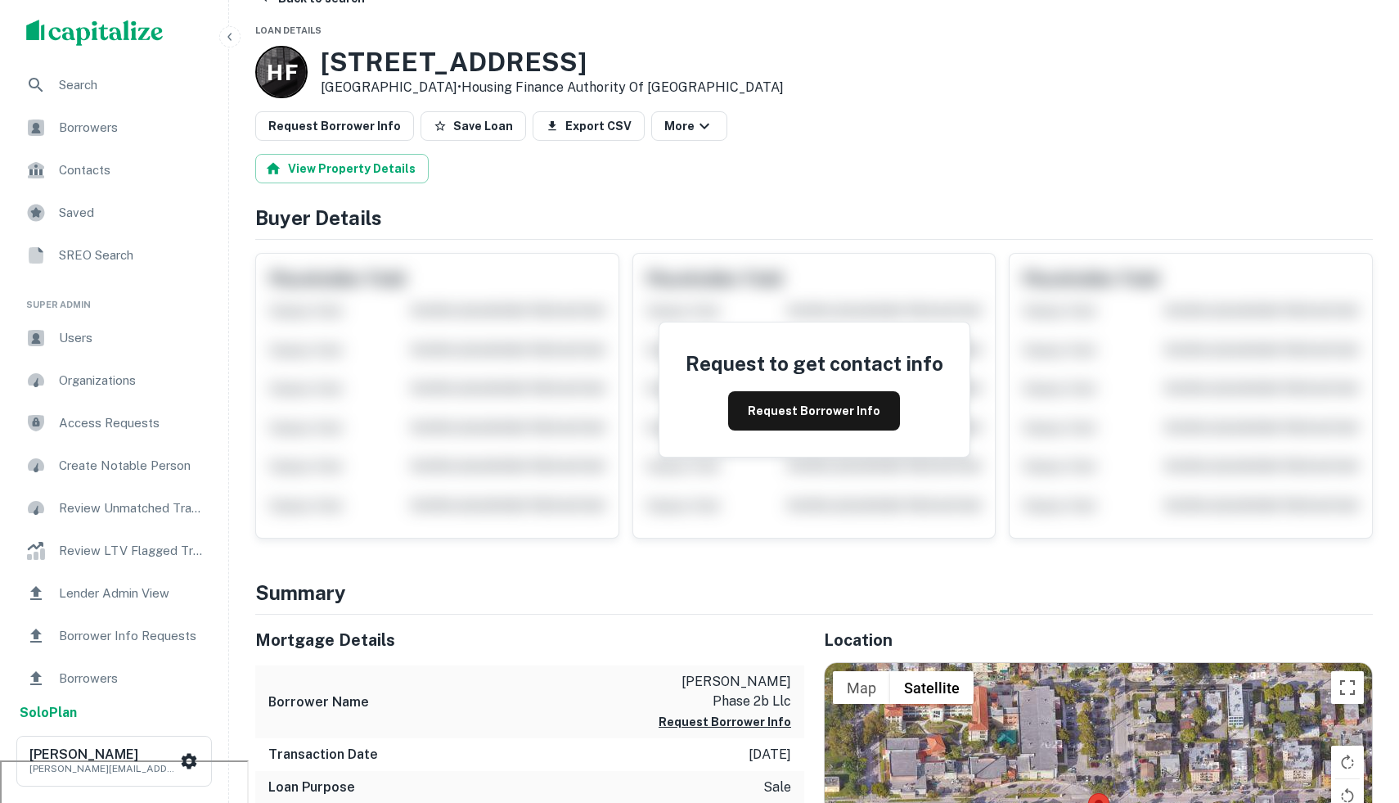
scroll to position [54, 0]
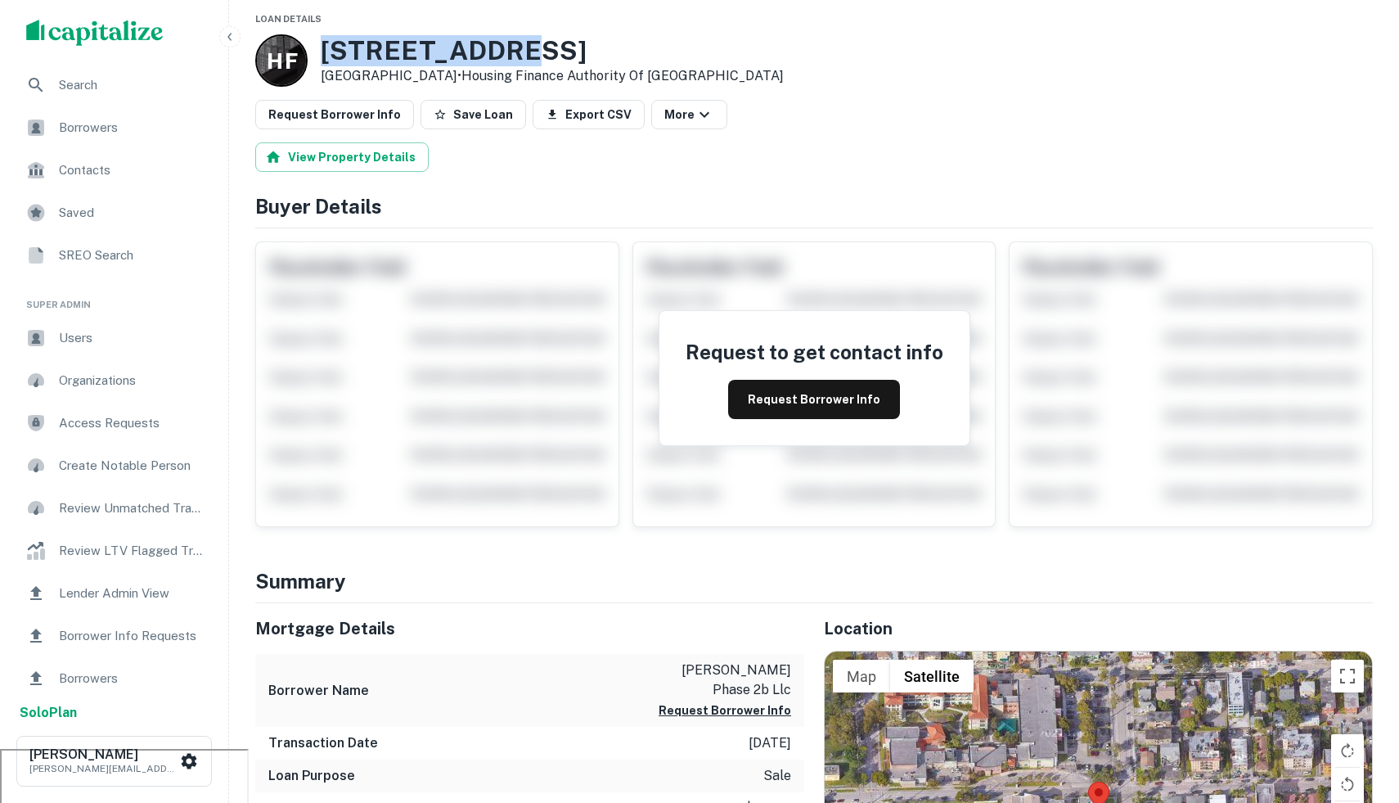
drag, startPoint x: 492, startPoint y: 41, endPoint x: 315, endPoint y: 45, distance: 176.8
click at [314, 45] on div "H F 600 SW 4th St Miami, FL 33130 • Housing Finance Authority Of Miami Dade" at bounding box center [519, 60] width 529 height 52
copy h3 "600 SW 4th St"
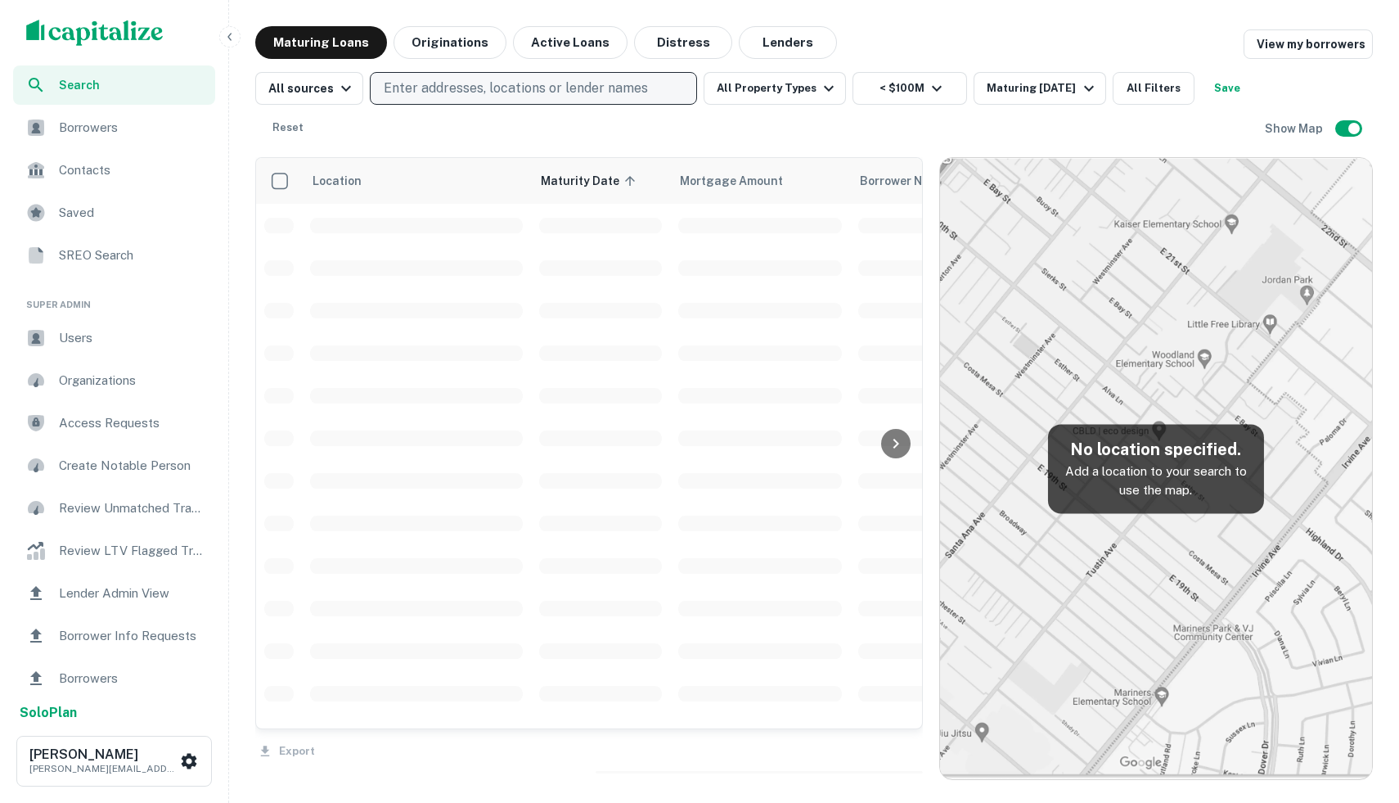
click at [424, 96] on p "Enter addresses, locations or lender names" at bounding box center [516, 89] width 264 height 20
type input "**********"
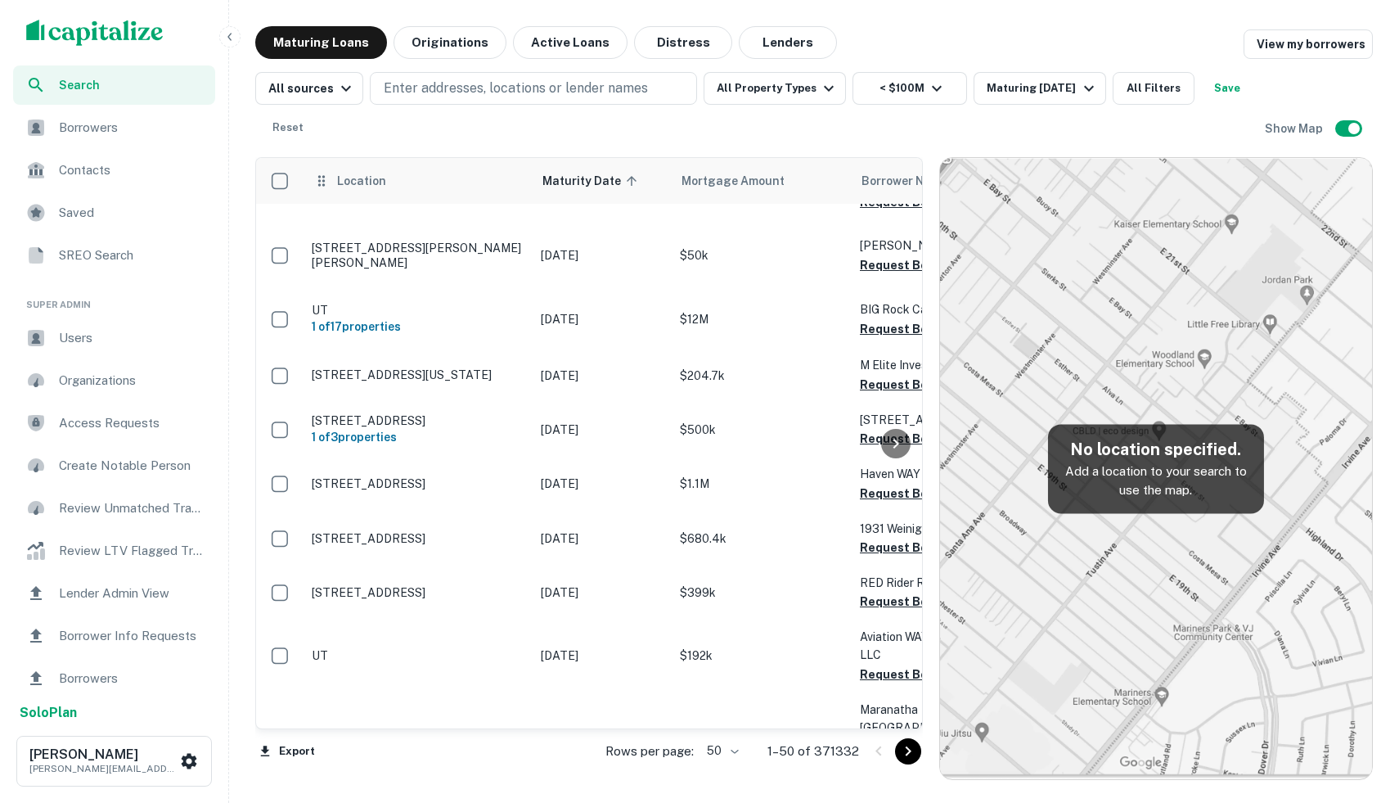
scroll to position [37, 0]
click at [430, 89] on p "Enter addresses, locations or lender names" at bounding box center [516, 89] width 264 height 20
type input "*****"
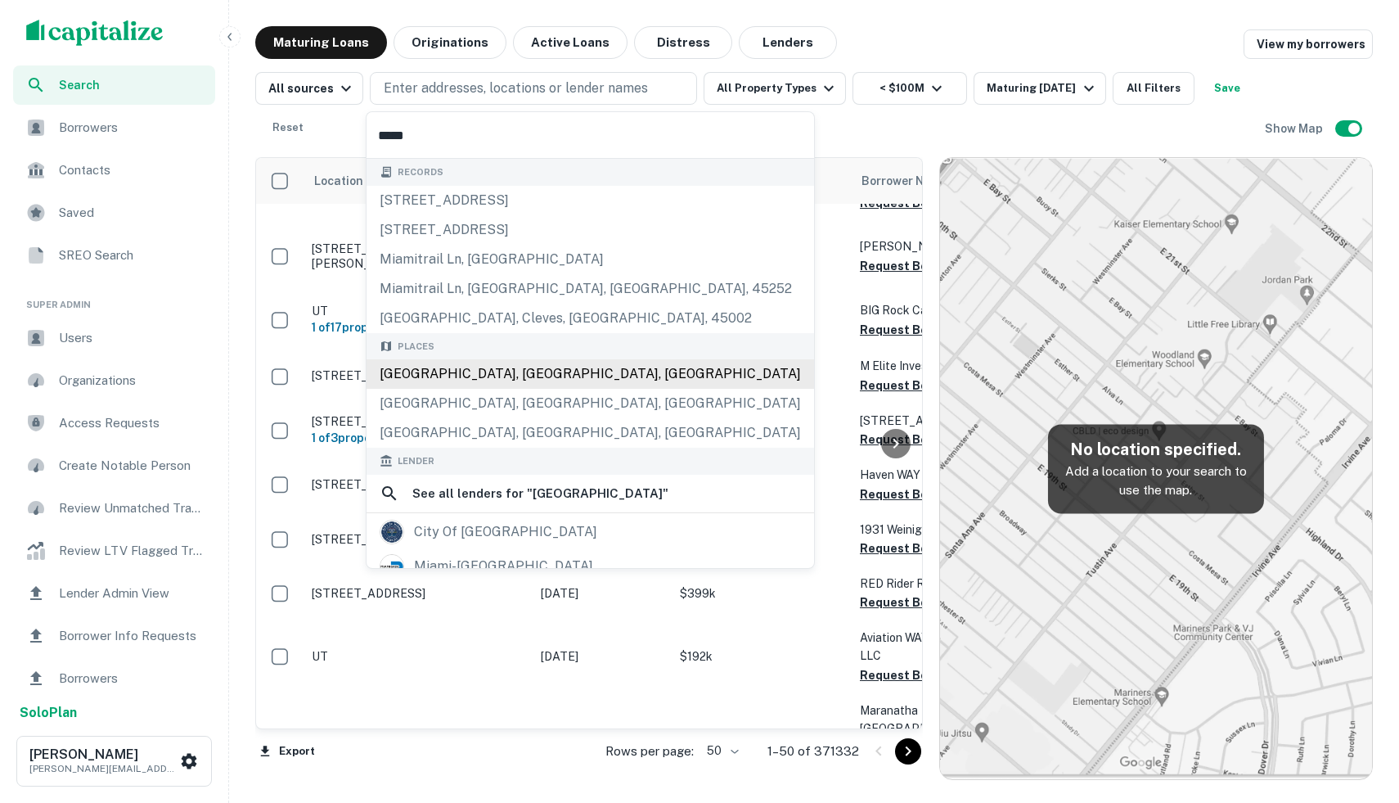
click at [450, 378] on div "Places Miami, FL, USA Miami Beach, FL, USA Miami, AZ, USA" at bounding box center [591, 390] width 448 height 115
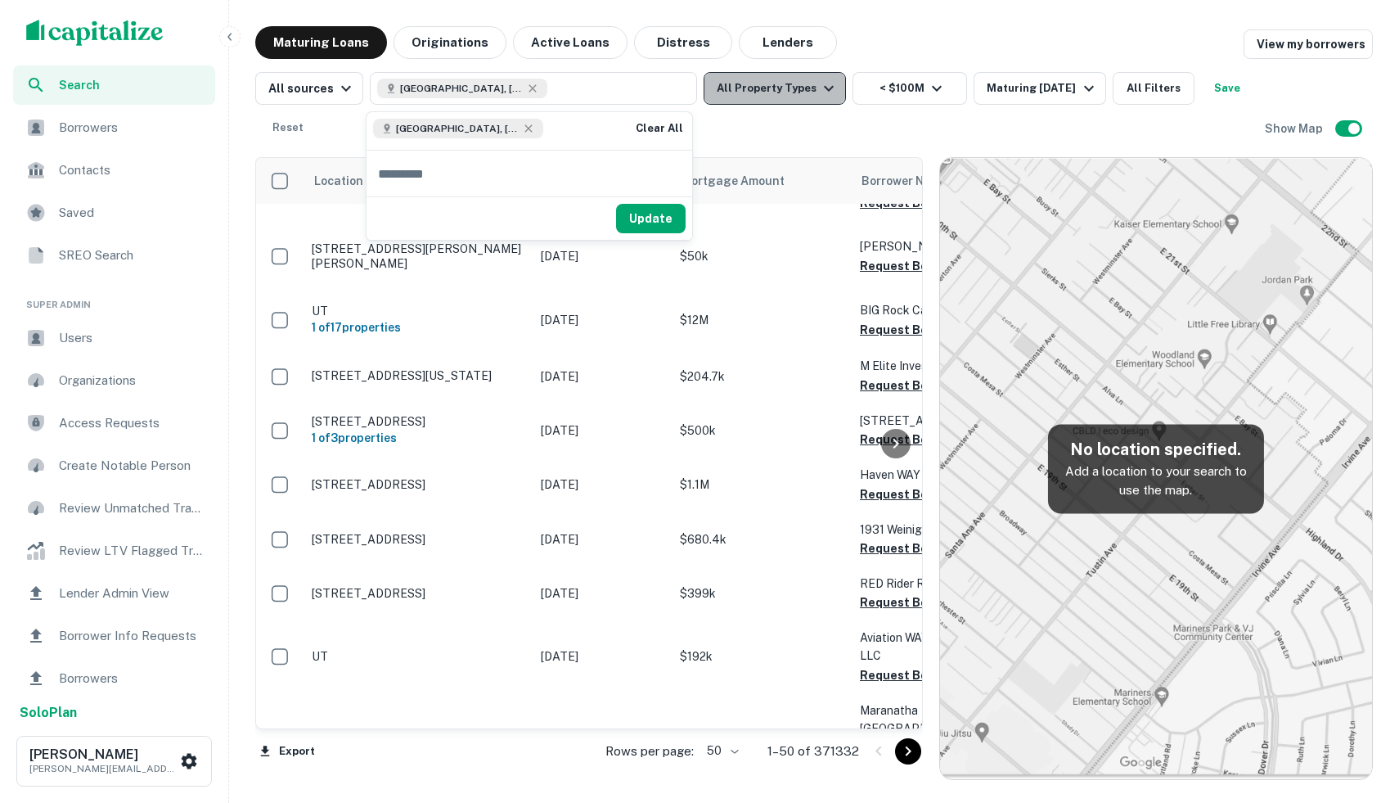
click at [803, 87] on button "All Property Types" at bounding box center [775, 88] width 142 height 33
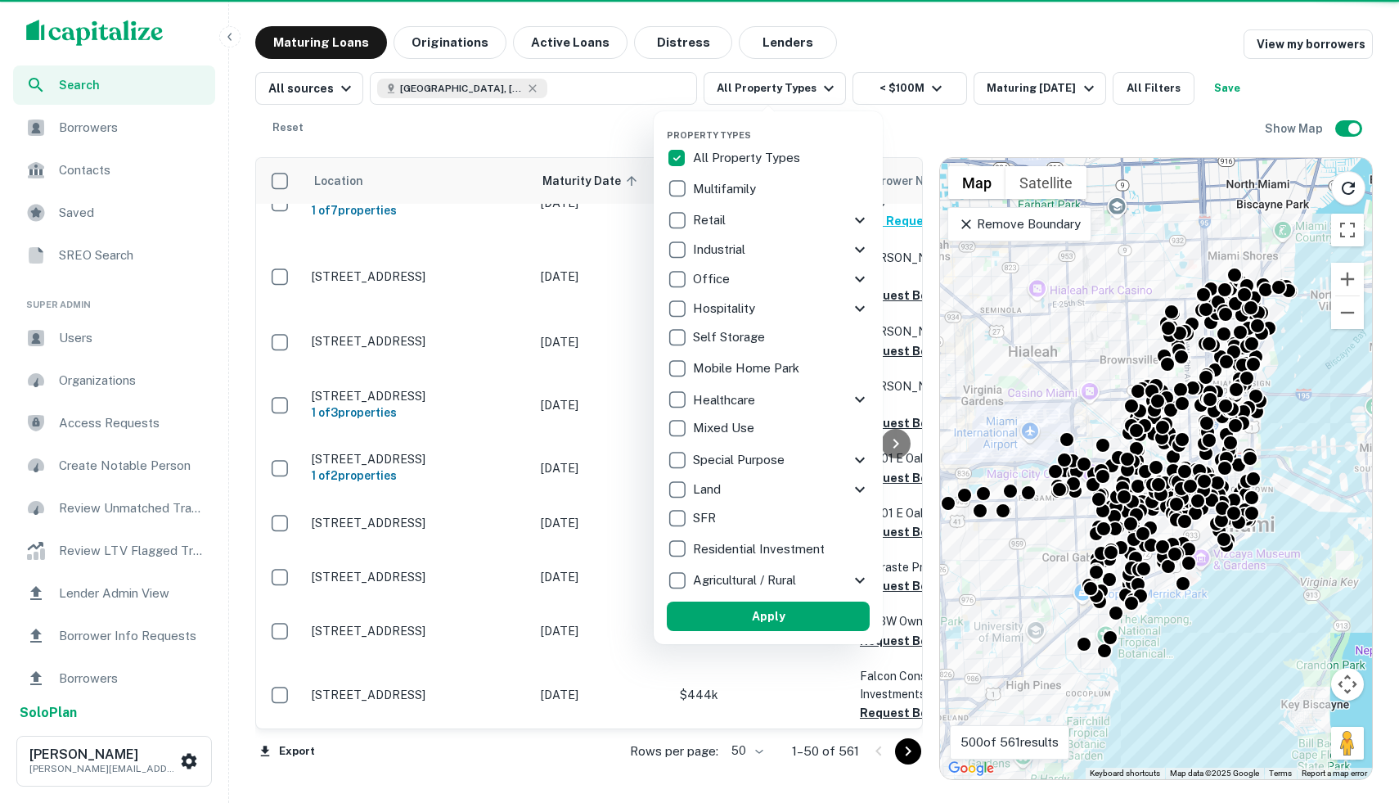
click at [1155, 88] on div at bounding box center [699, 401] width 1399 height 803
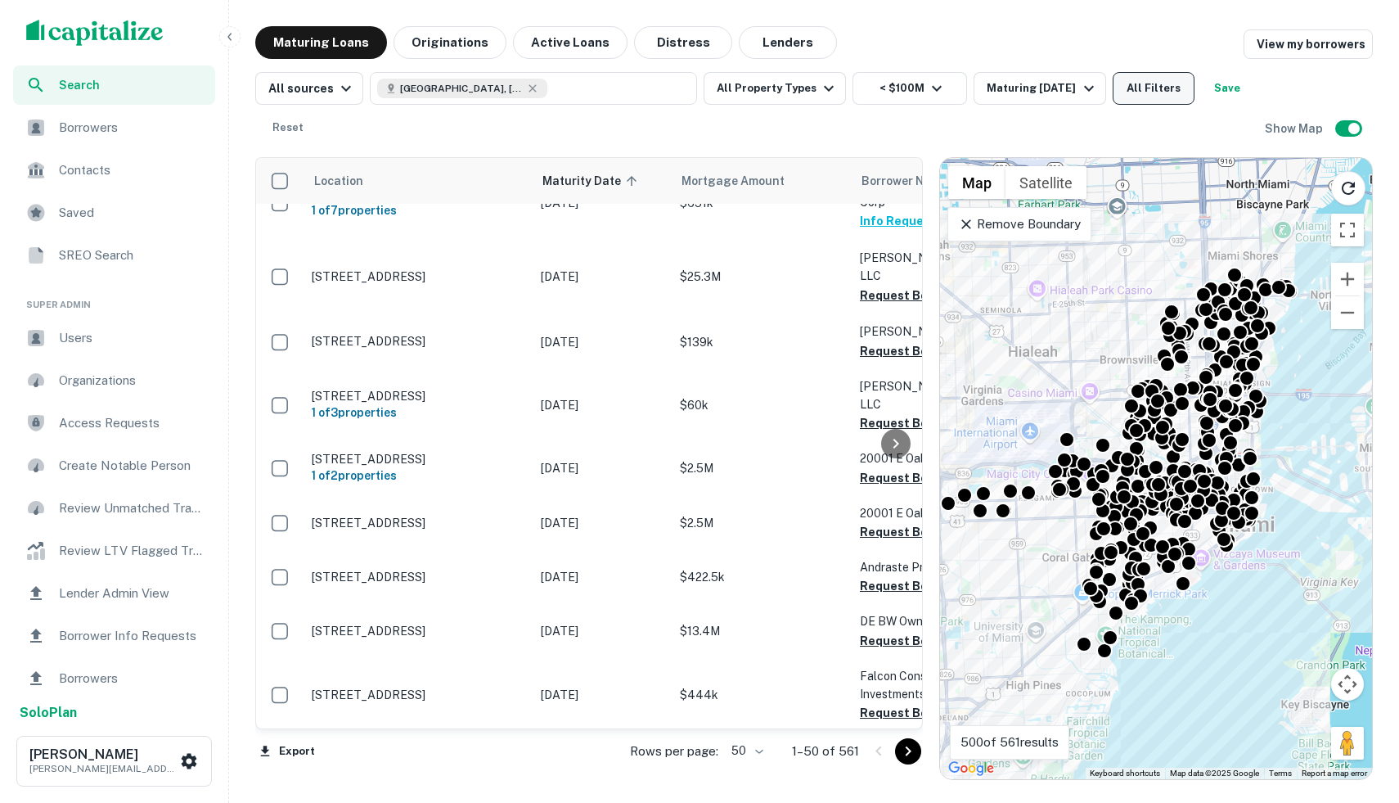
click at [1139, 90] on button "All Filters" at bounding box center [1154, 88] width 82 height 33
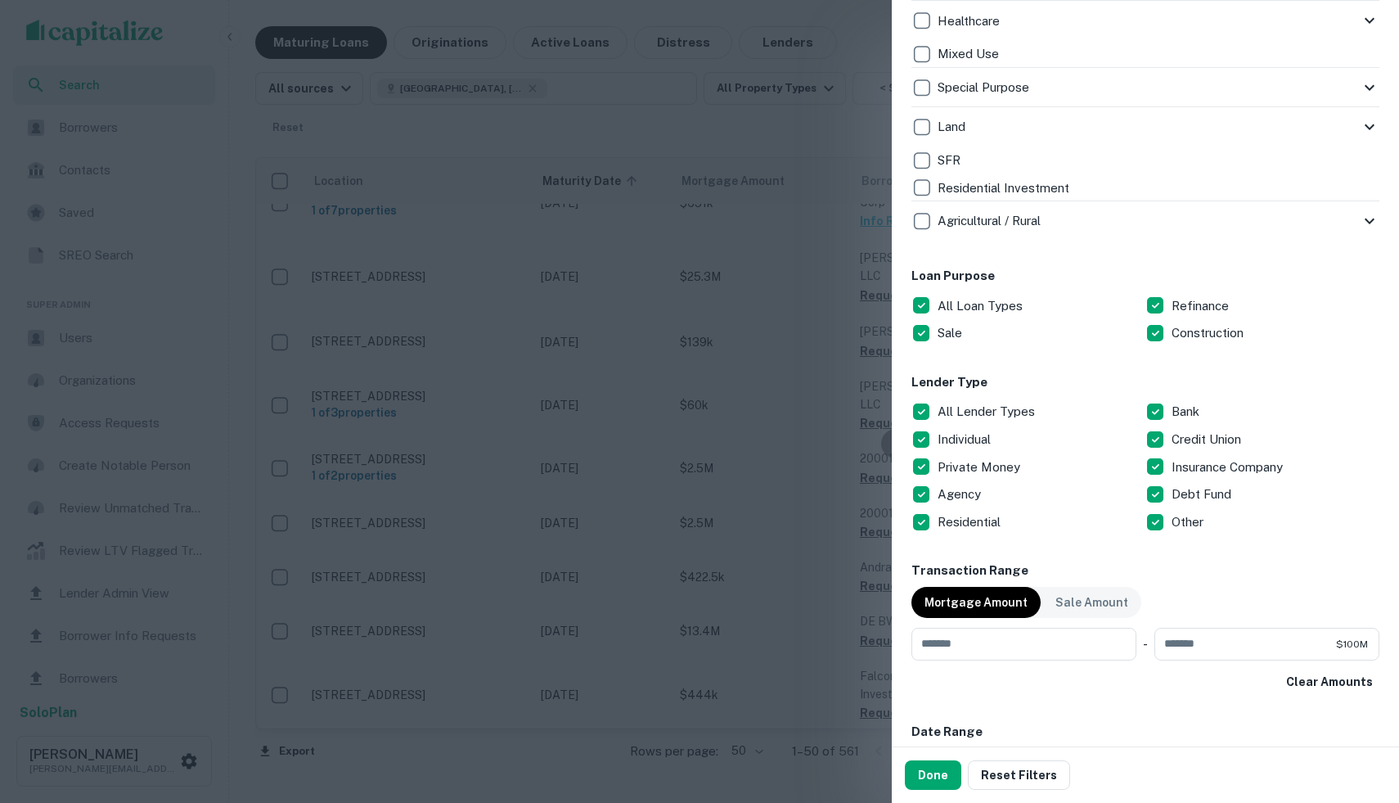
scroll to position [682, 0]
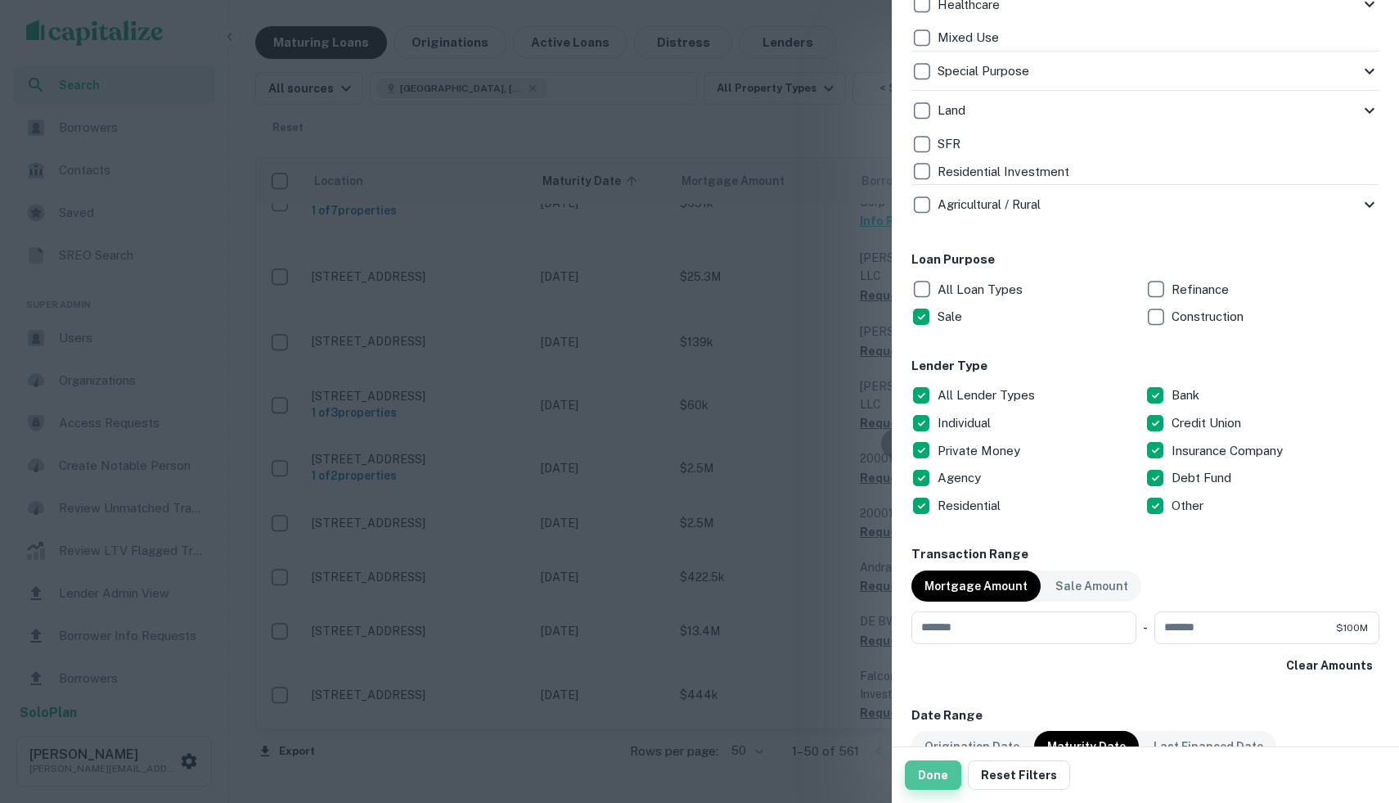
click at [925, 769] on button "Done" at bounding box center [933, 774] width 56 height 29
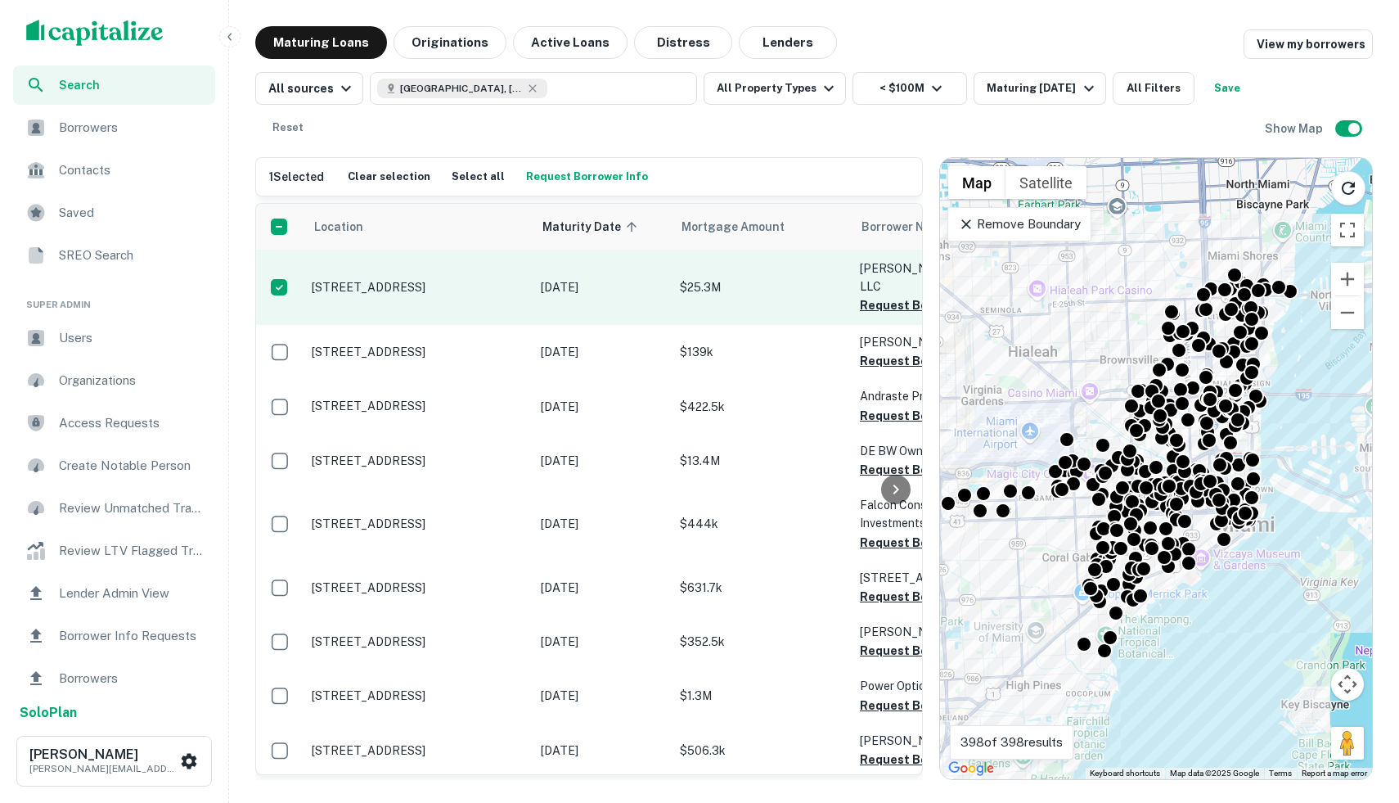
click at [466, 295] on td "[STREET_ADDRESS]" at bounding box center [418, 287] width 229 height 75
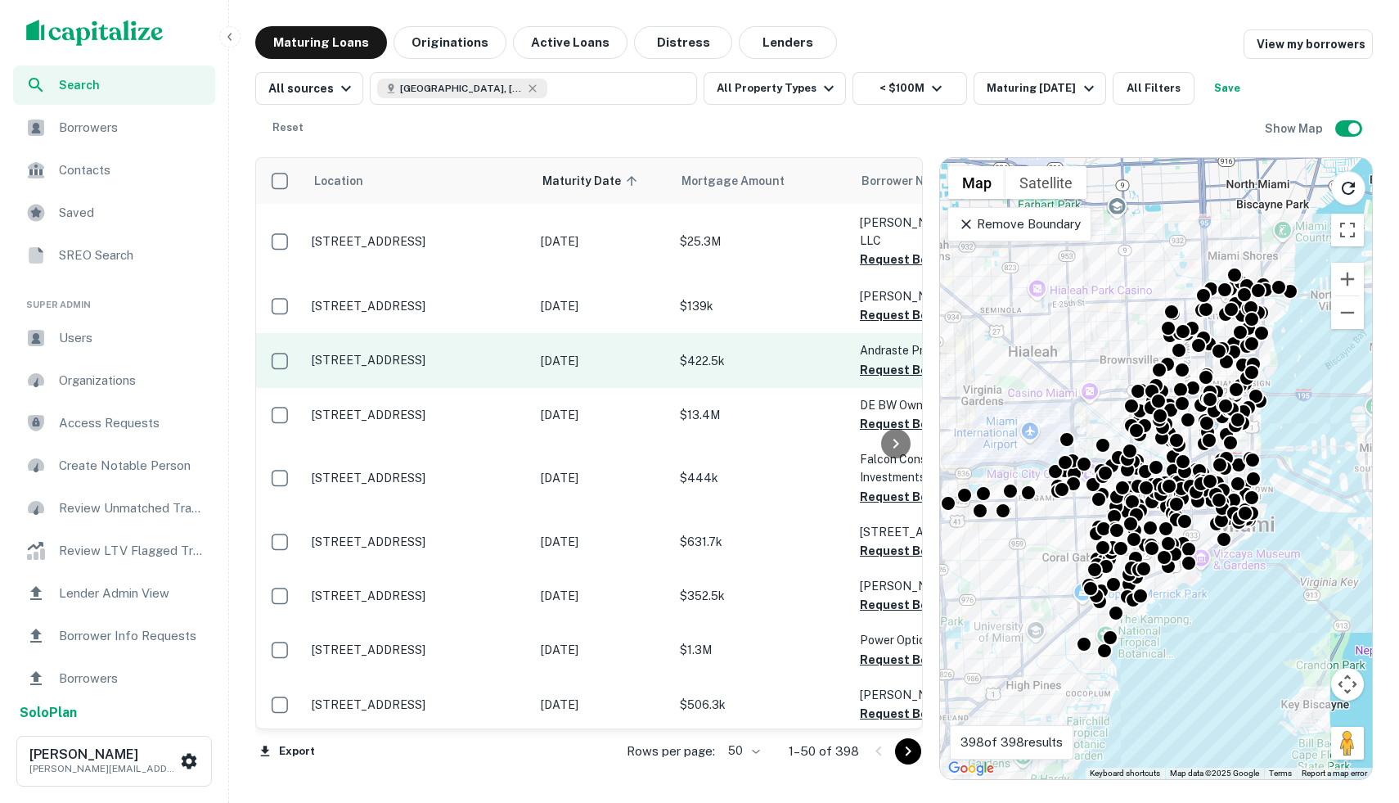
scroll to position [0, 1]
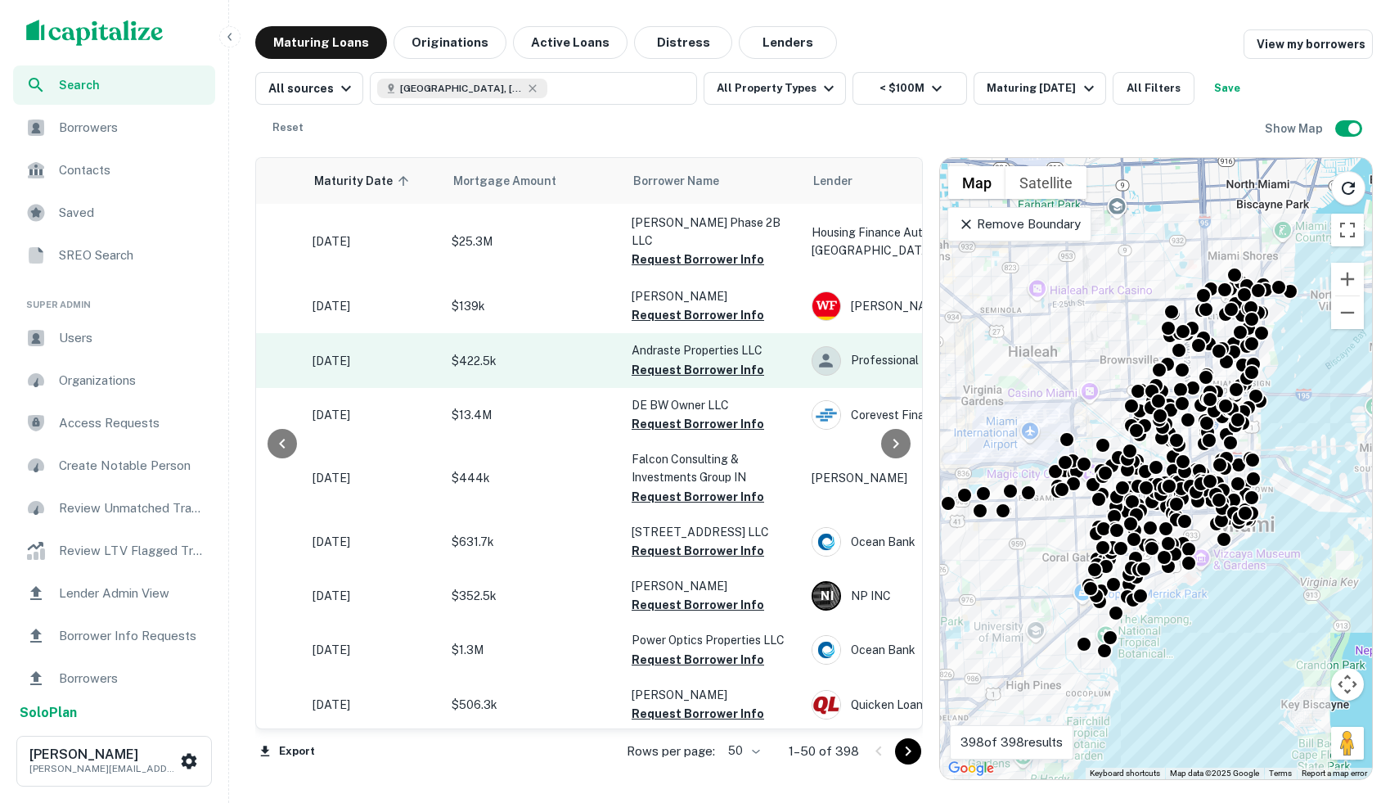
scroll to position [0, 199]
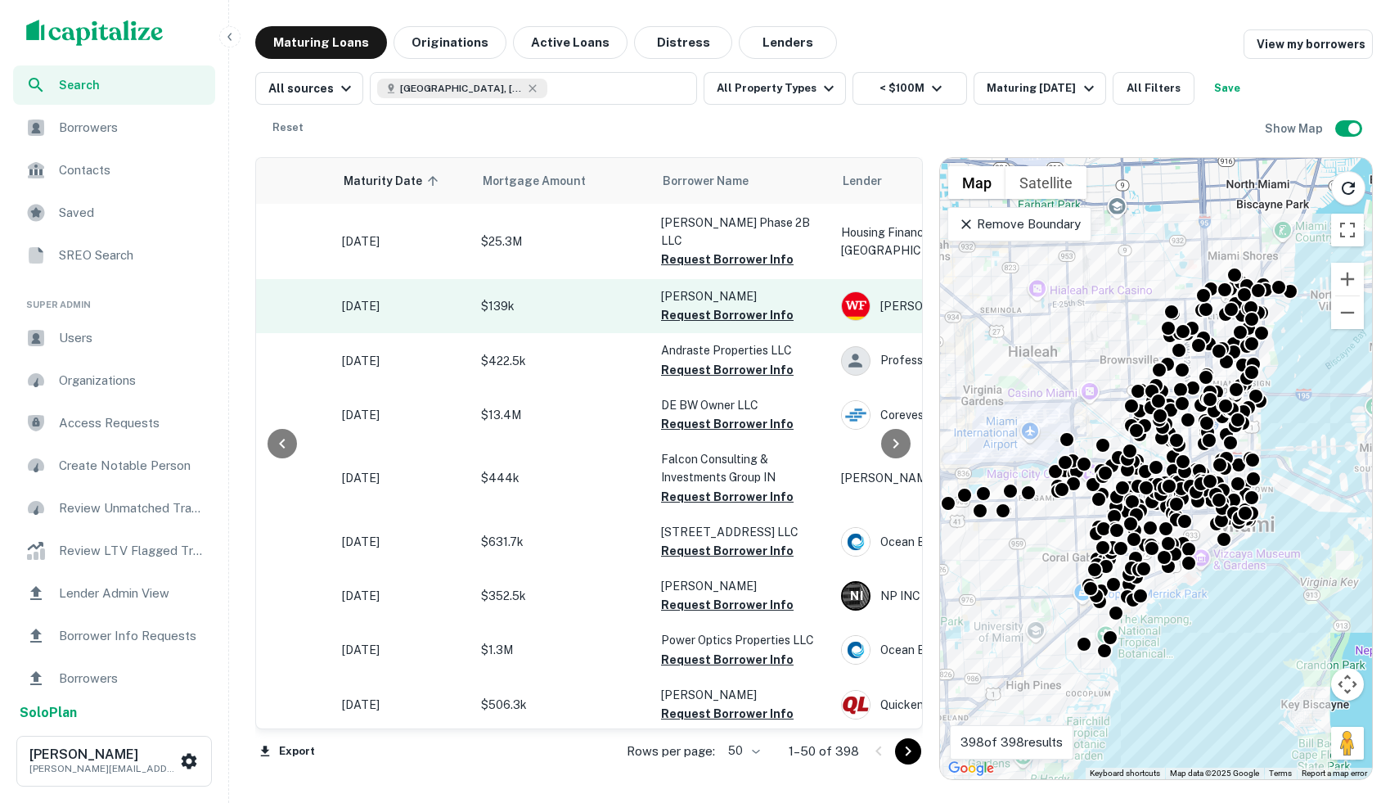
click at [455, 297] on p "[DATE]" at bounding box center [403, 306] width 123 height 18
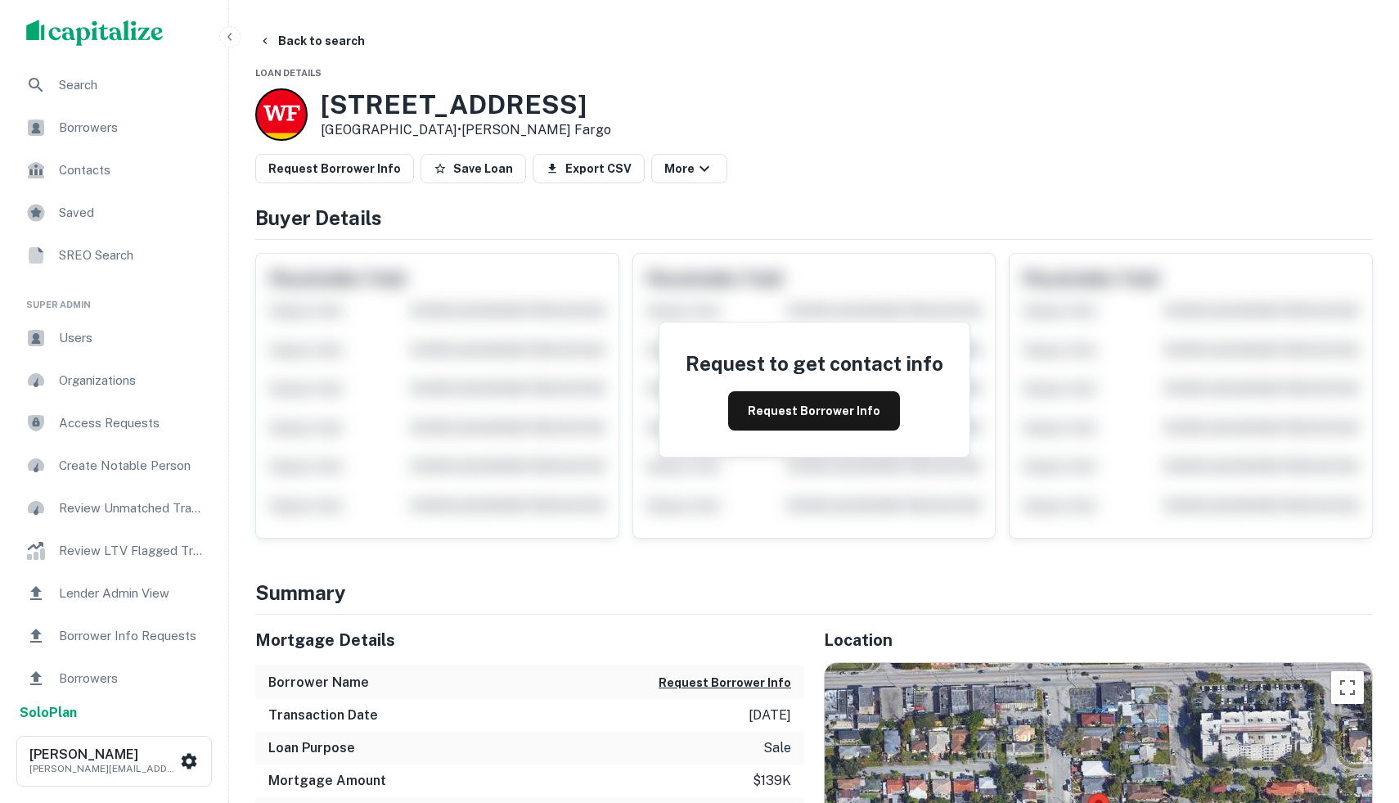
scroll to position [7, 0]
